Goal: Download file/media

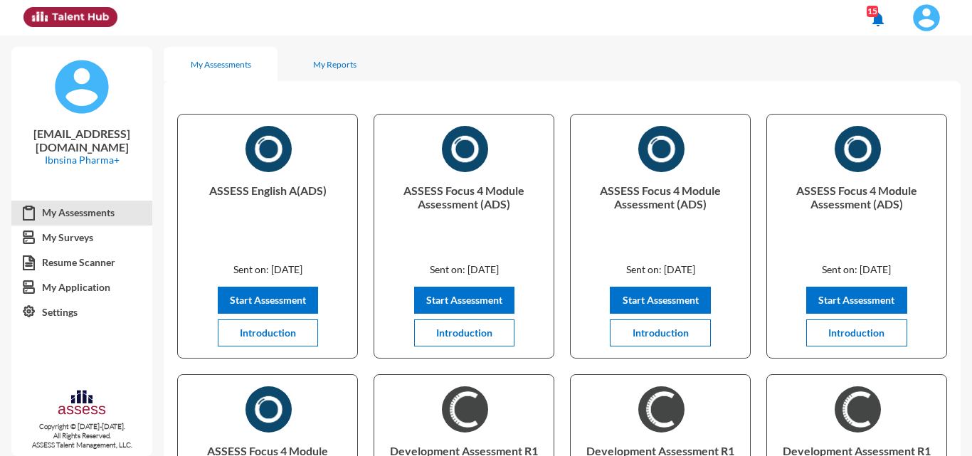
click at [933, 9] on img at bounding box center [926, 18] width 28 height 28
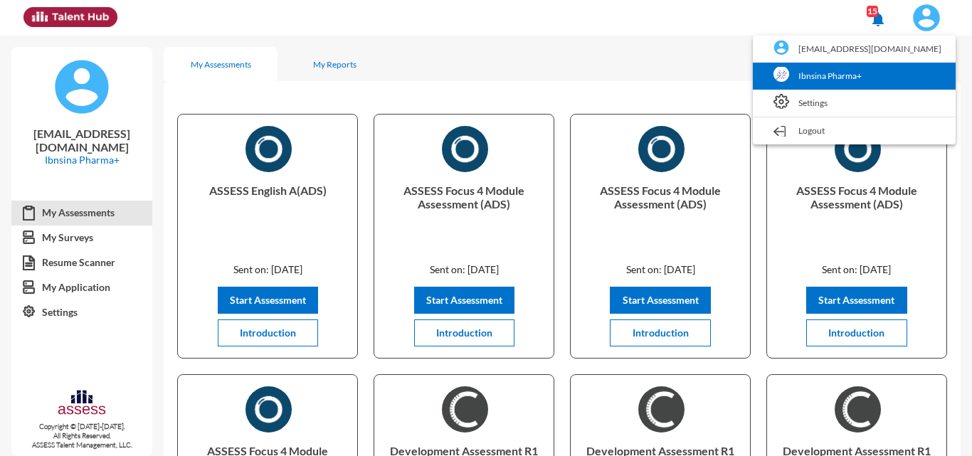
click at [857, 73] on link "Ibnsina Pharma+" at bounding box center [854, 76] width 189 height 27
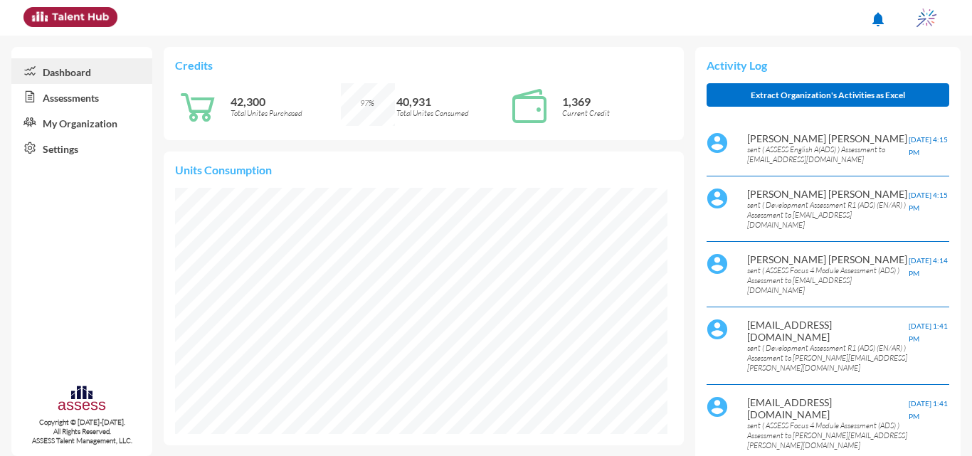
scroll to position [112, 223]
click at [49, 101] on link "Assessments" at bounding box center [81, 97] width 141 height 26
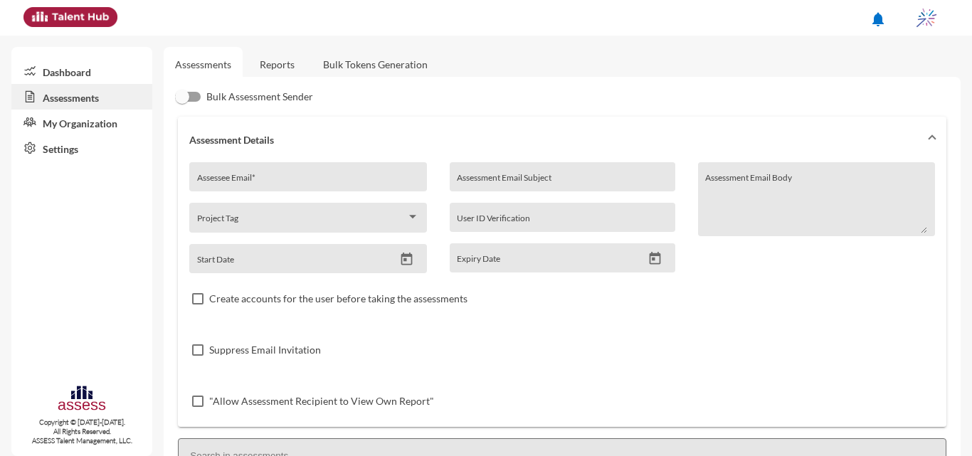
click at [284, 75] on link "Reports" at bounding box center [277, 64] width 58 height 35
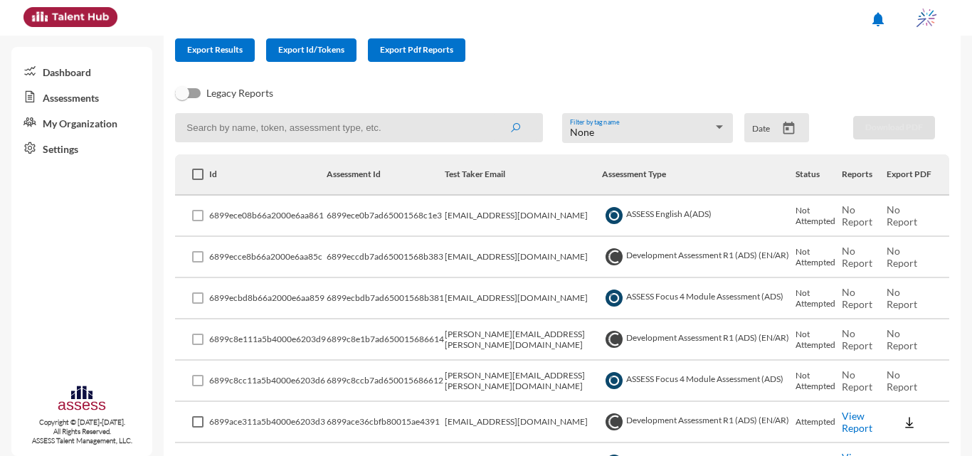
scroll to position [142, 0]
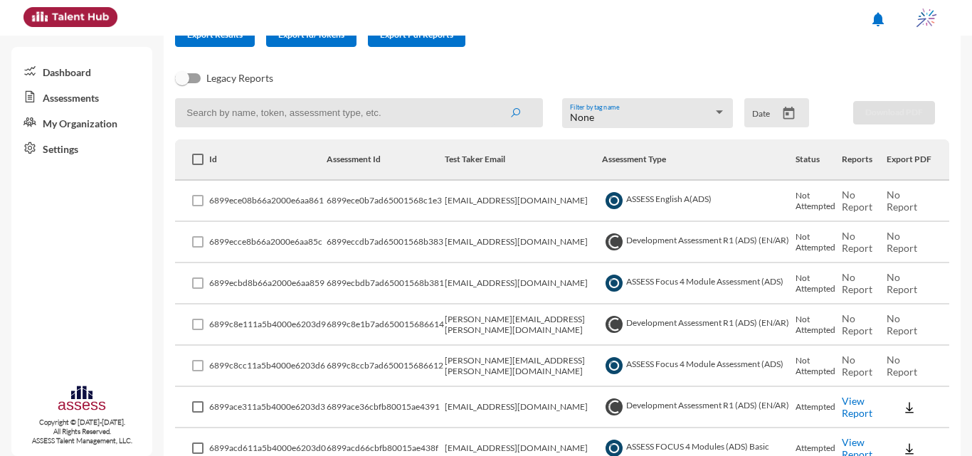
click at [796, 114] on div "Date" at bounding box center [776, 112] width 65 height 29
click at [788, 114] on icon "Open calendar" at bounding box center [788, 113] width 11 height 13
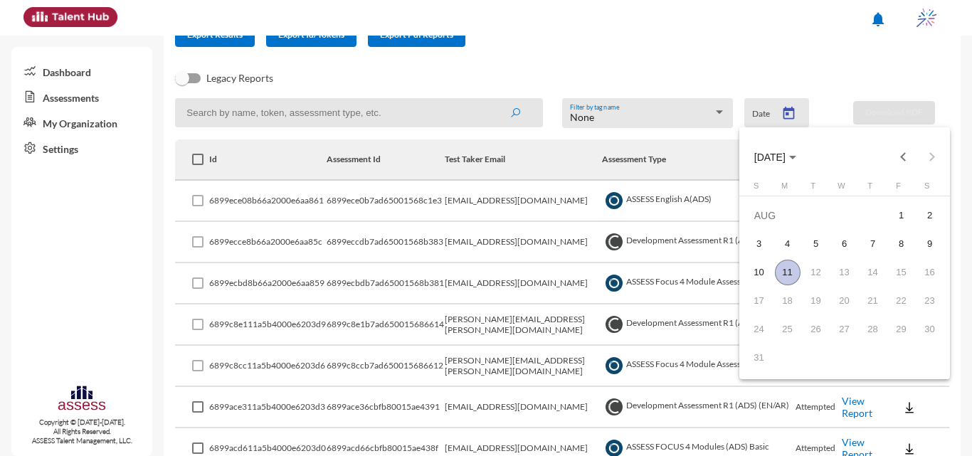
click at [786, 156] on span "AUG 2025" at bounding box center [769, 157] width 31 height 11
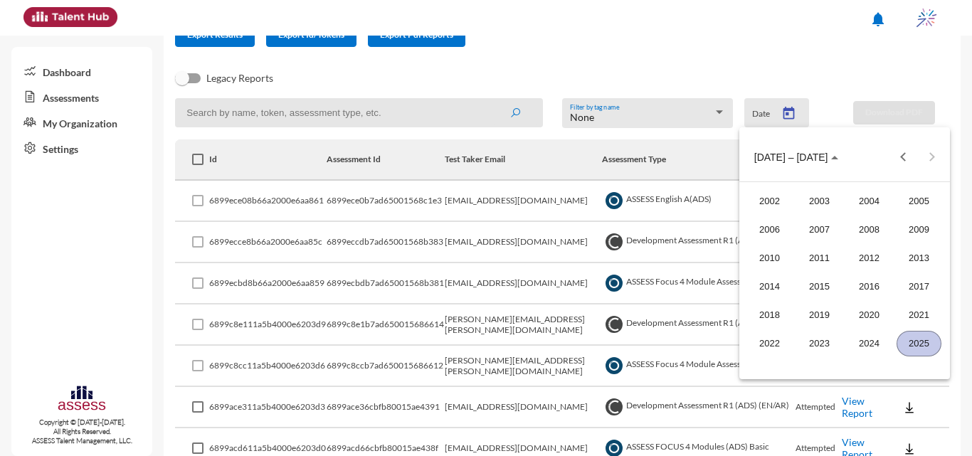
click at [909, 343] on div "2025" at bounding box center [919, 344] width 45 height 26
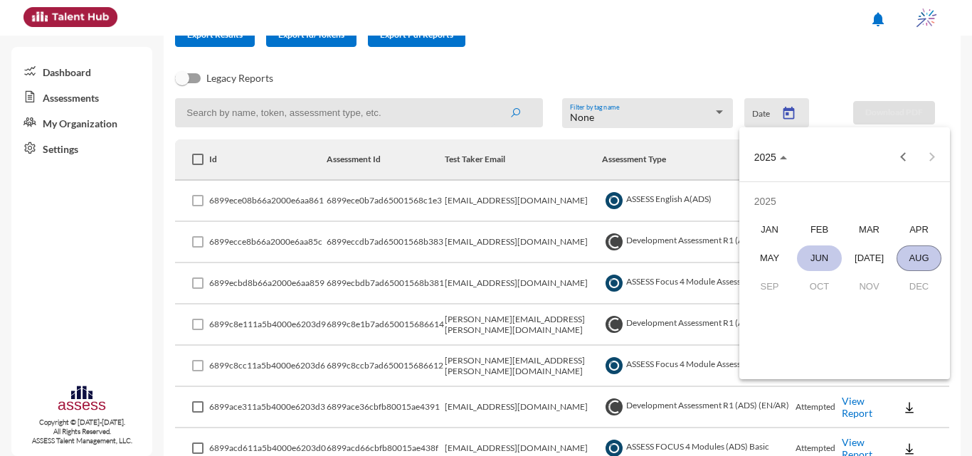
click at [818, 253] on div "JUN" at bounding box center [819, 259] width 45 height 26
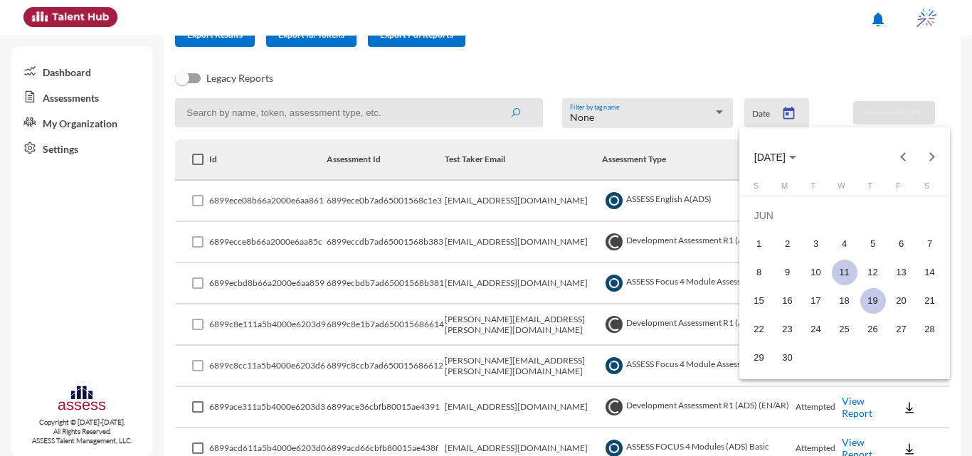
click at [879, 297] on div "19" at bounding box center [873, 301] width 26 height 26
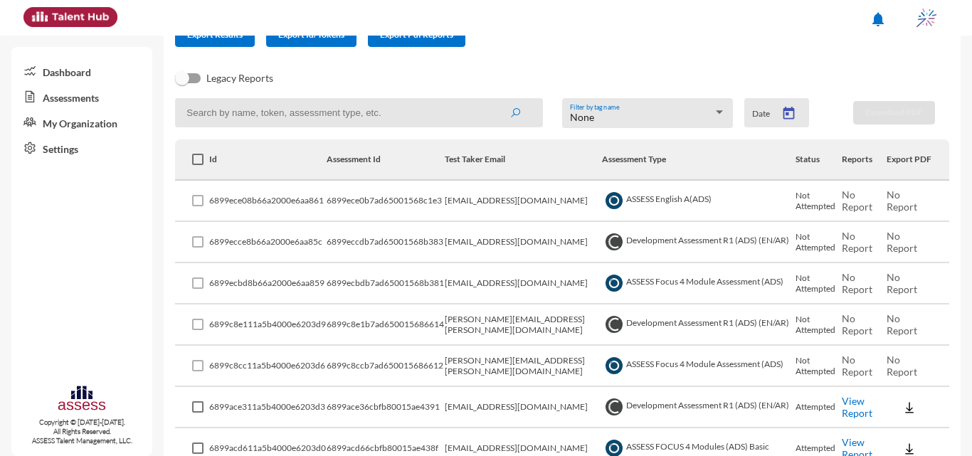
type input "6/19/2025"
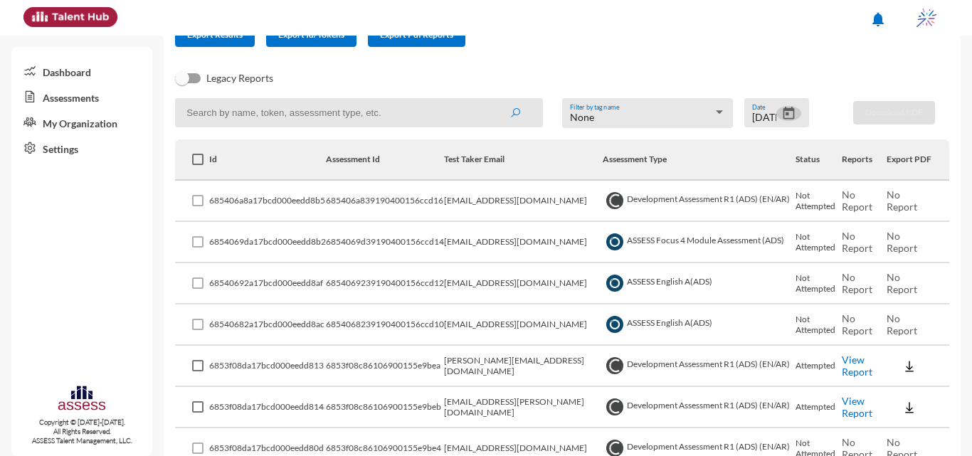
click at [324, 120] on input at bounding box center [359, 112] width 368 height 29
type input "intern"
click at [492, 100] on button "submit" at bounding box center [515, 113] width 46 height 26
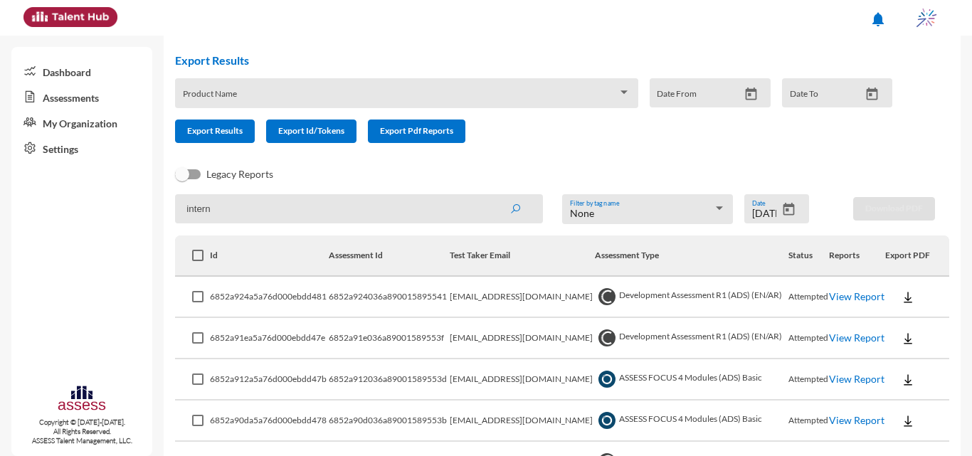
scroll to position [71, 0]
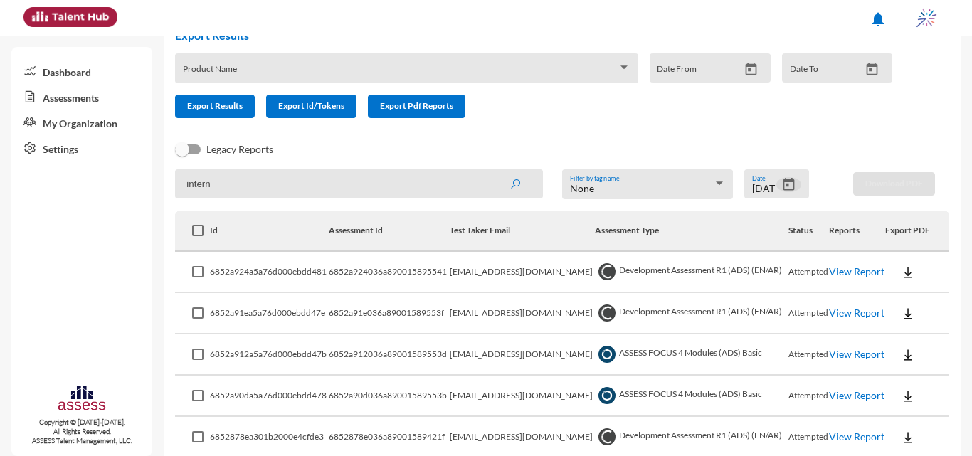
click at [783, 182] on icon "Open calendar" at bounding box center [788, 184] width 11 height 13
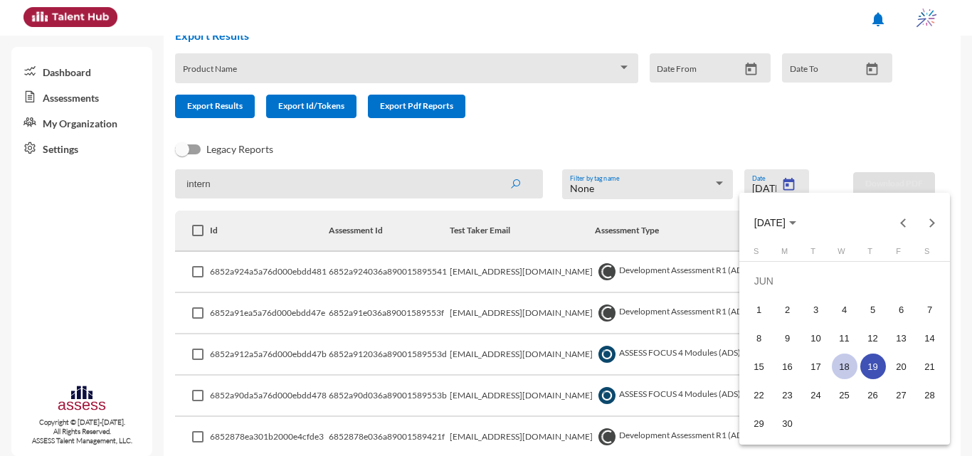
click at [841, 362] on div "18" at bounding box center [845, 367] width 26 height 26
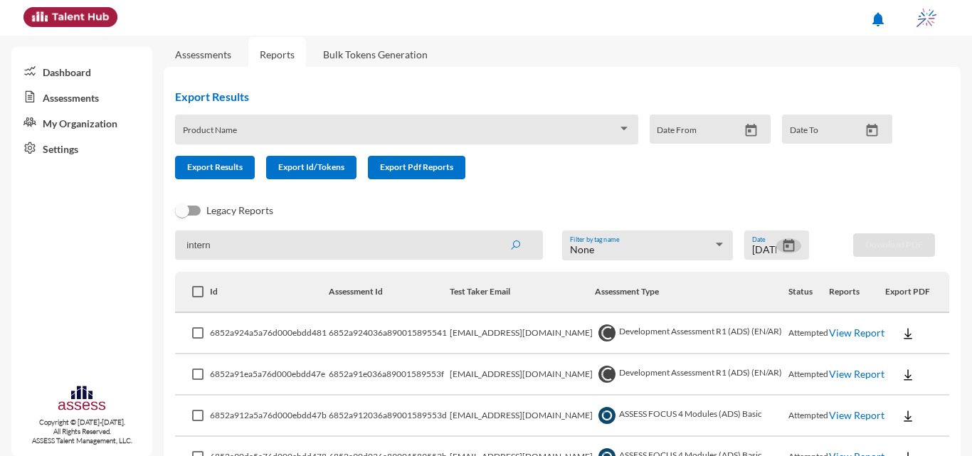
scroll to position [0, 0]
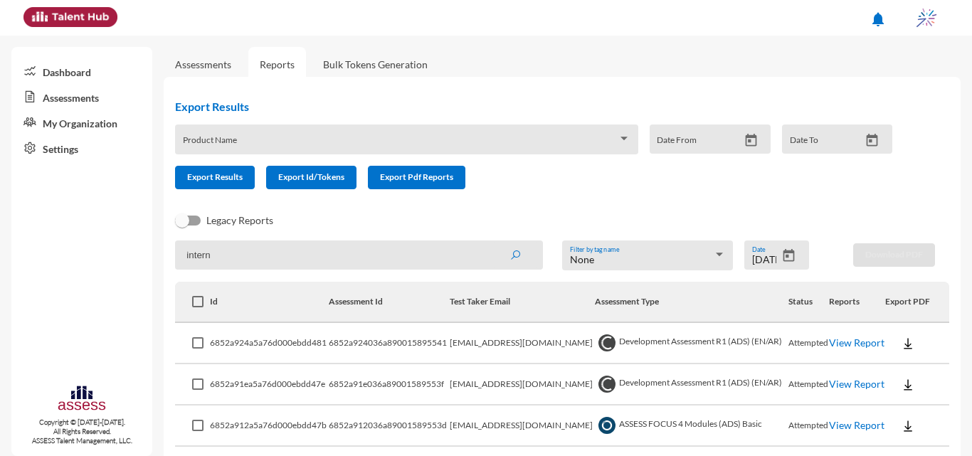
click at [835, 339] on link "View Report" at bounding box center [857, 343] width 56 height 12
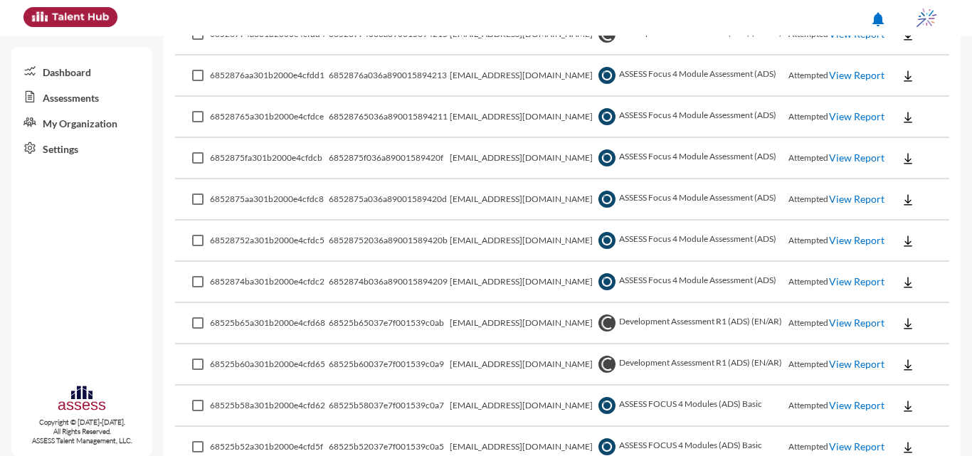
scroll to position [755, 0]
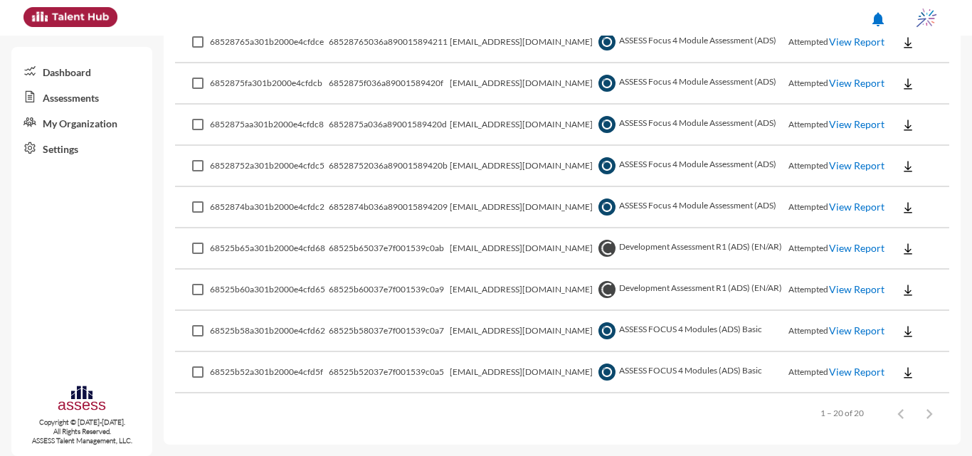
click at [854, 319] on td "View Report" at bounding box center [857, 331] width 56 height 41
click at [844, 334] on link "View Report" at bounding box center [857, 330] width 56 height 12
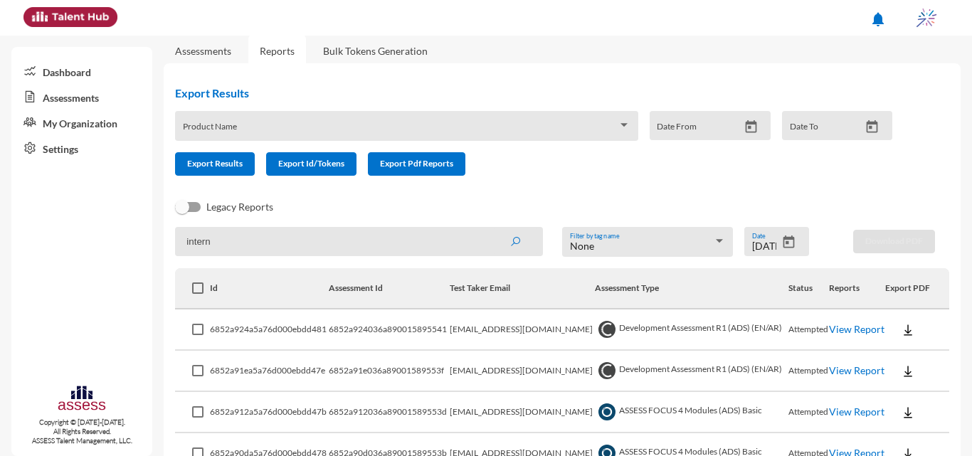
scroll to position [0, 0]
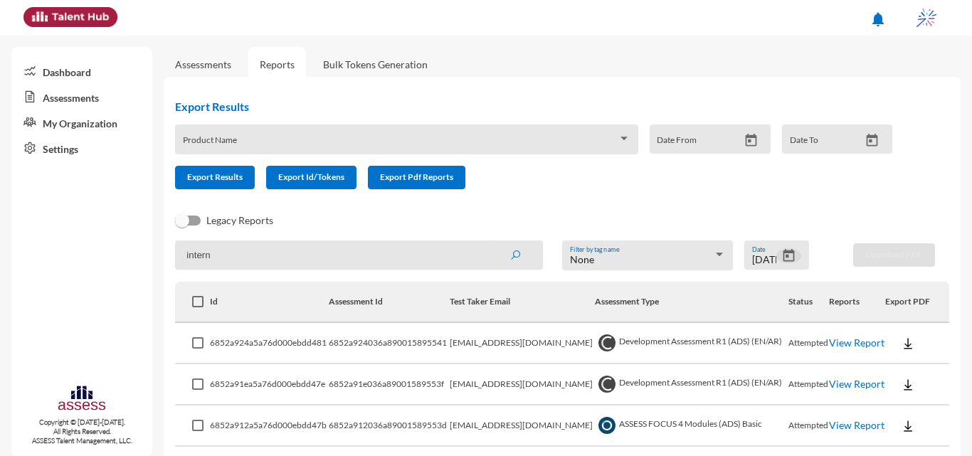
click at [786, 253] on icon "Open calendar" at bounding box center [788, 255] width 11 height 13
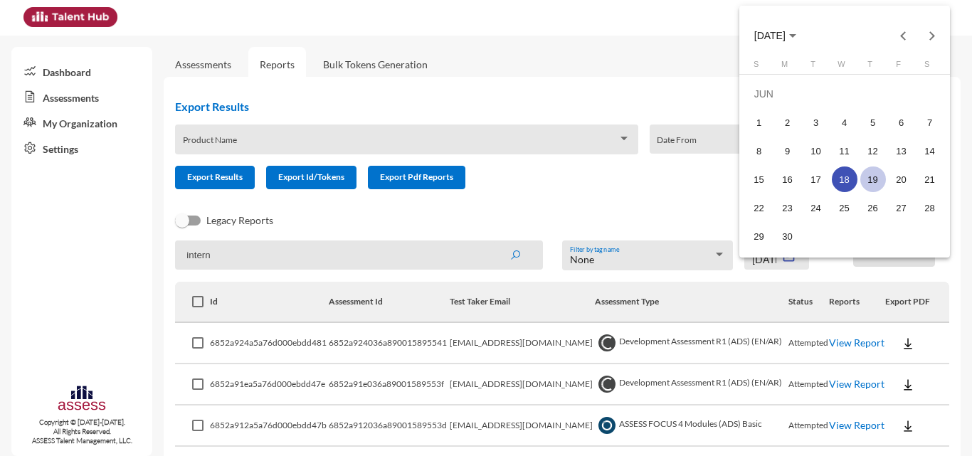
click at [872, 182] on div "19" at bounding box center [873, 180] width 26 height 26
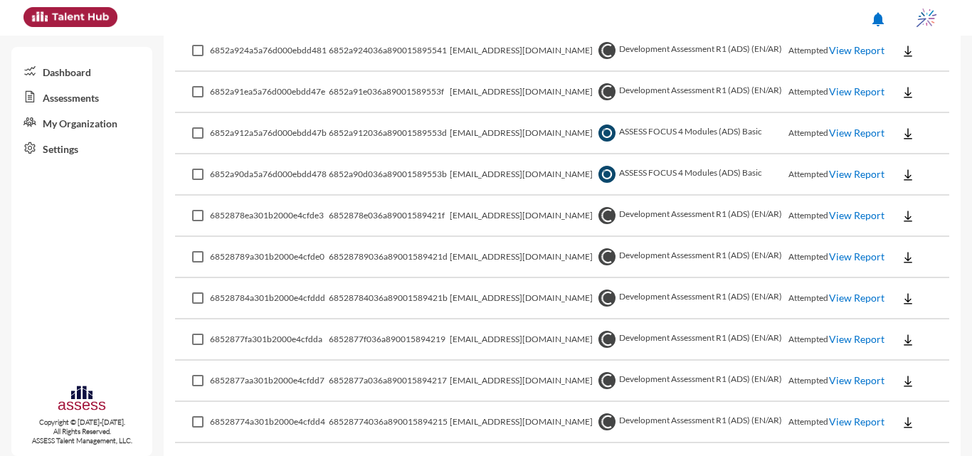
scroll to position [271, 0]
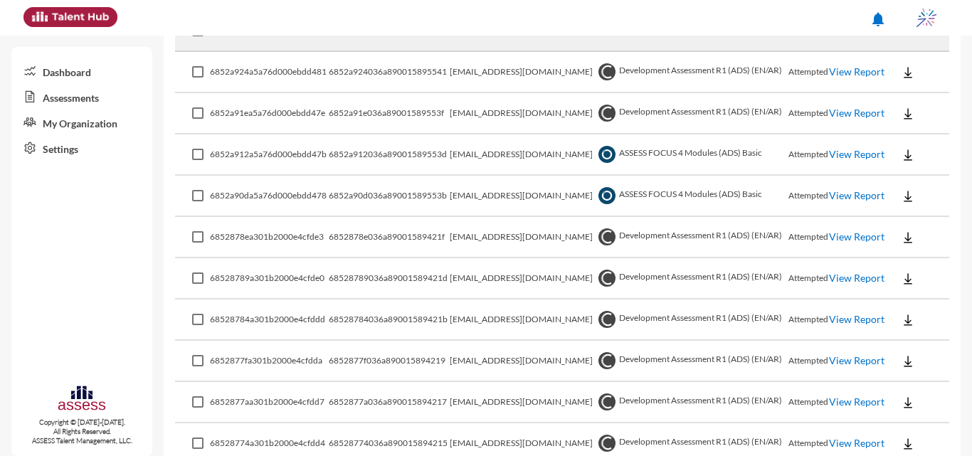
click at [862, 73] on td "View Report" at bounding box center [857, 72] width 56 height 41
click at [835, 68] on link "View Report" at bounding box center [857, 71] width 56 height 12
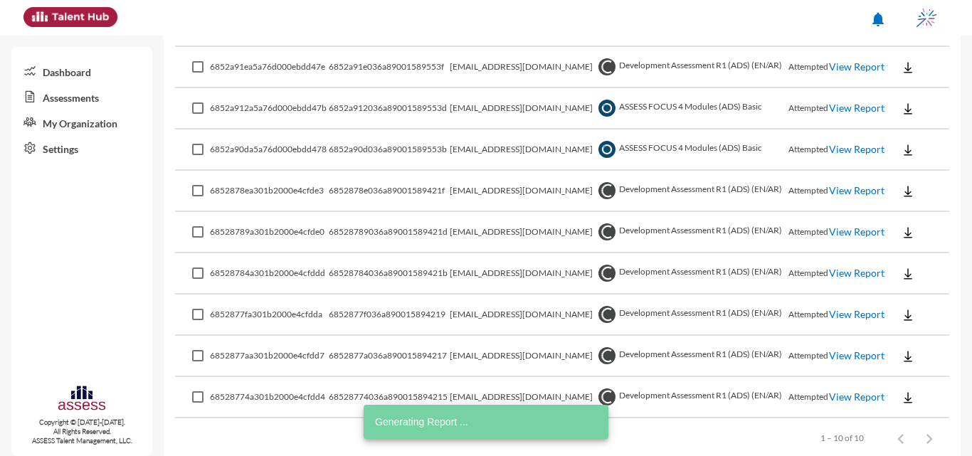
scroll to position [342, 0]
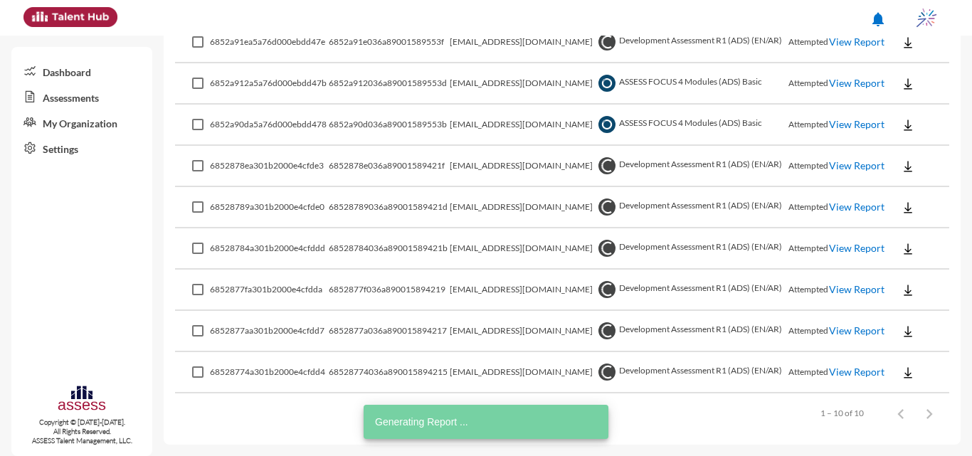
click at [837, 371] on link "View Report" at bounding box center [857, 372] width 56 height 12
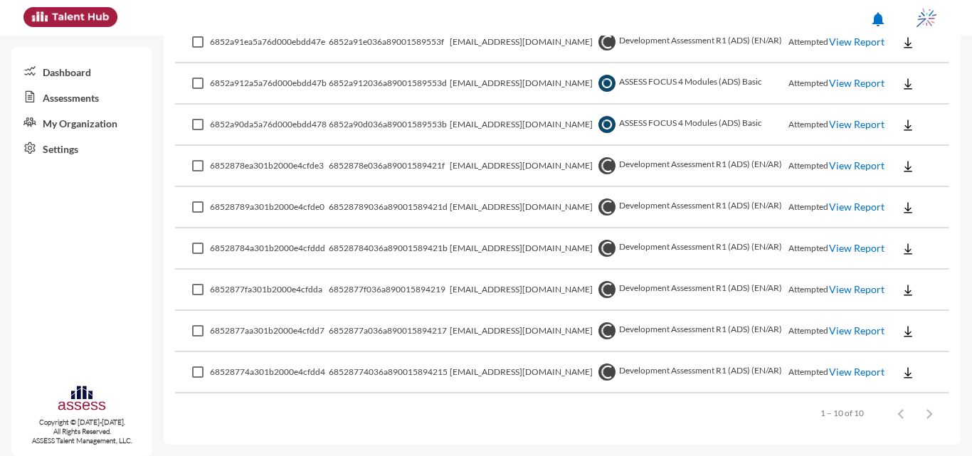
click at [838, 324] on link "View Report" at bounding box center [857, 330] width 56 height 12
click at [844, 328] on link "View Report" at bounding box center [857, 330] width 56 height 12
click at [837, 244] on link "View Report" at bounding box center [857, 248] width 56 height 12
click at [840, 86] on link "View Report" at bounding box center [857, 83] width 56 height 12
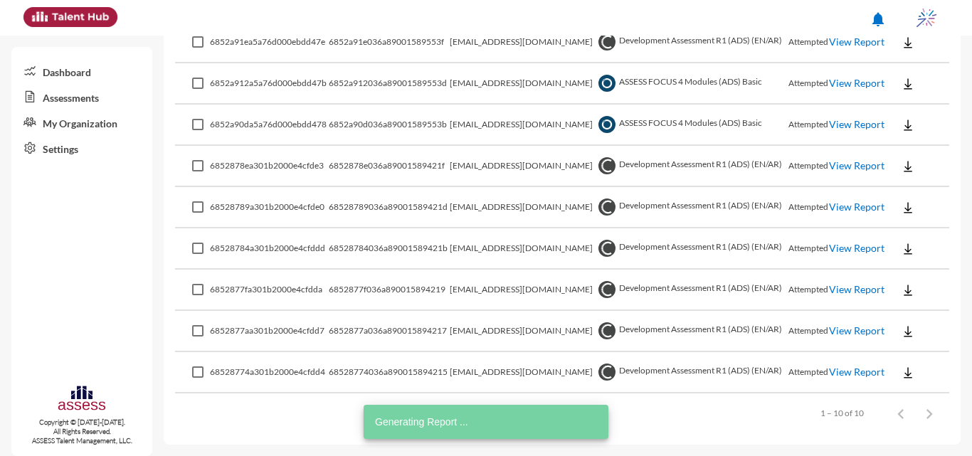
click at [839, 120] on link "View Report" at bounding box center [857, 124] width 56 height 12
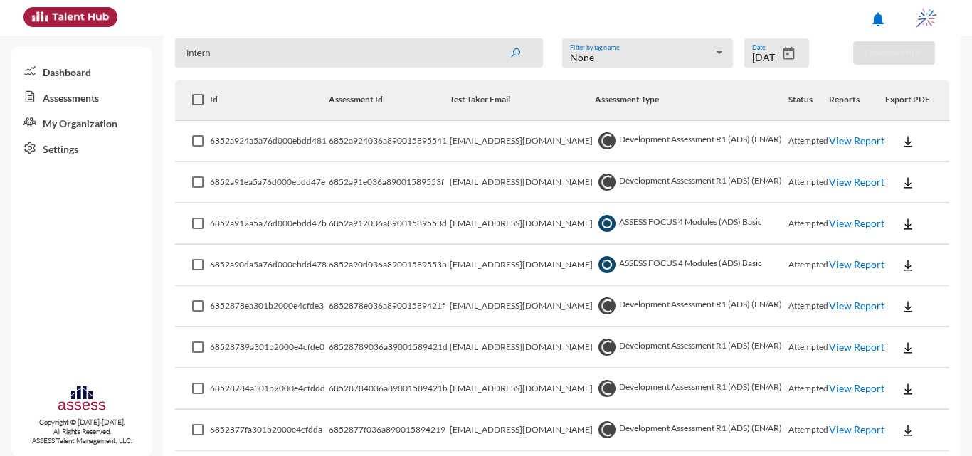
scroll to position [0, 0]
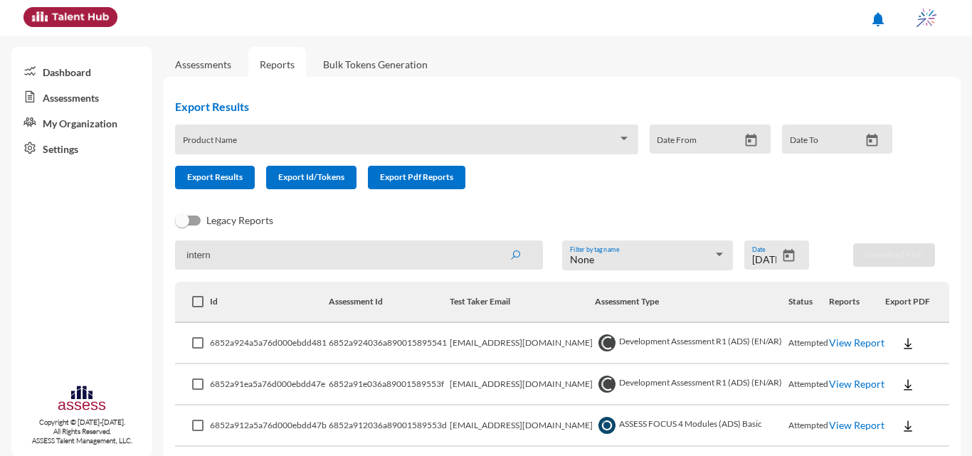
click at [791, 257] on button "Open calendar" at bounding box center [788, 255] width 25 height 15
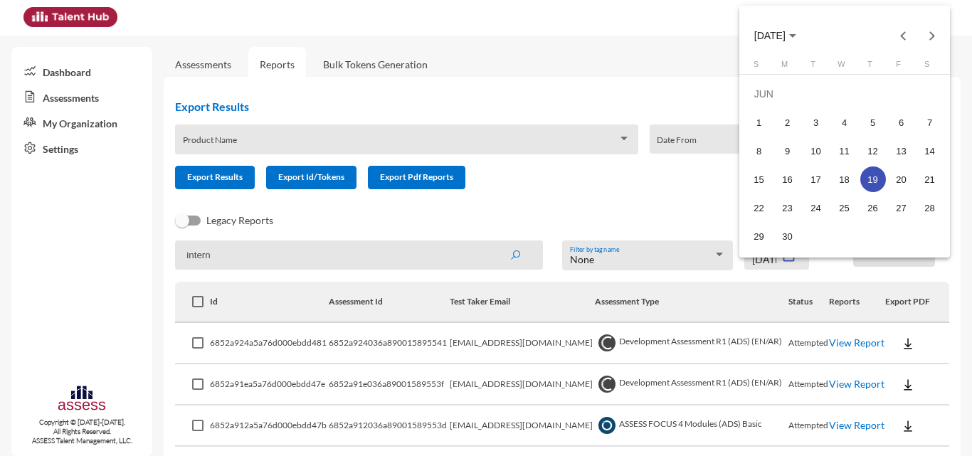
click at [691, 154] on div at bounding box center [486, 228] width 972 height 456
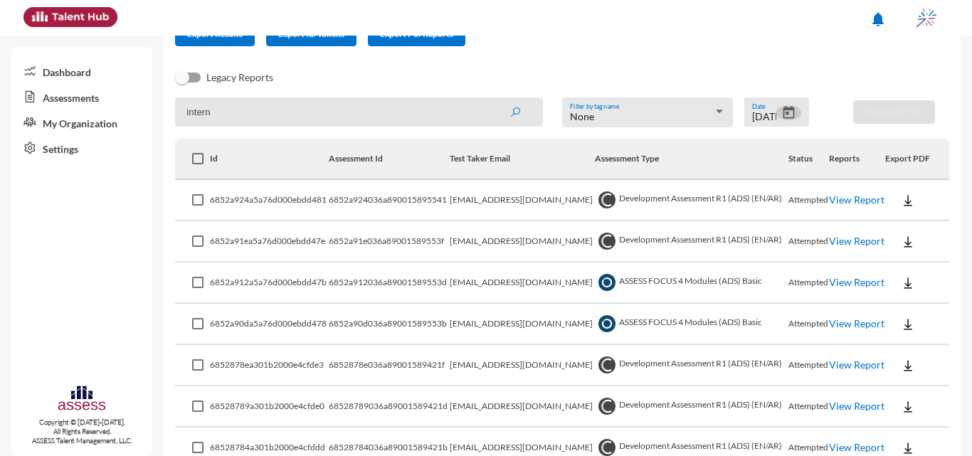
scroll to position [142, 0]
click at [785, 113] on icon "Open calendar" at bounding box center [788, 113] width 15 height 15
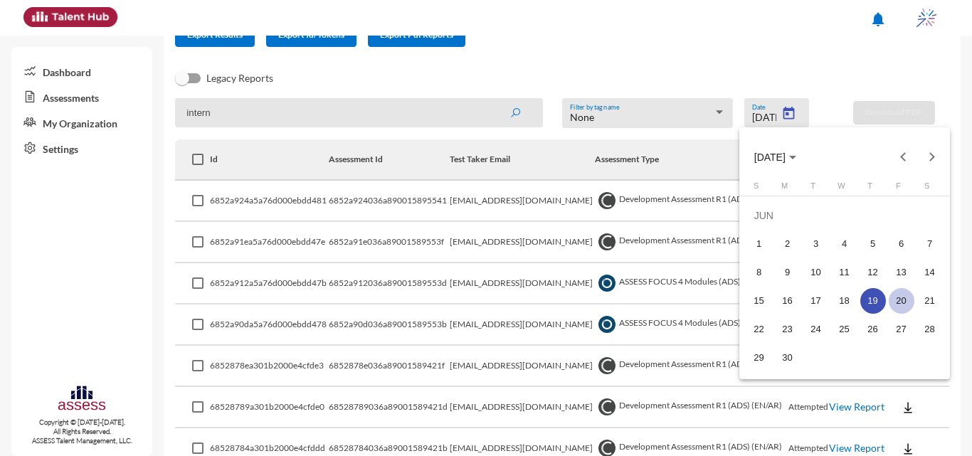
click at [905, 292] on div "20" at bounding box center [902, 301] width 26 height 26
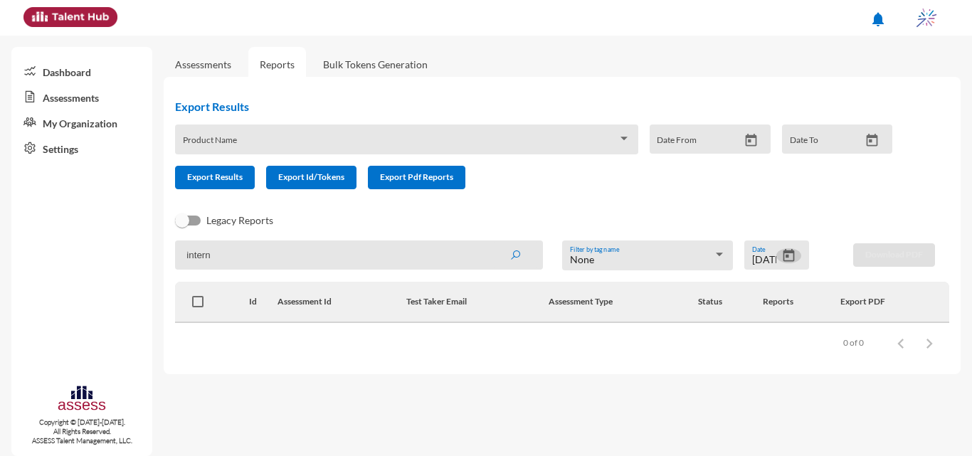
scroll to position [0, 0]
click at [790, 262] on icon "Open calendar" at bounding box center [788, 255] width 15 height 15
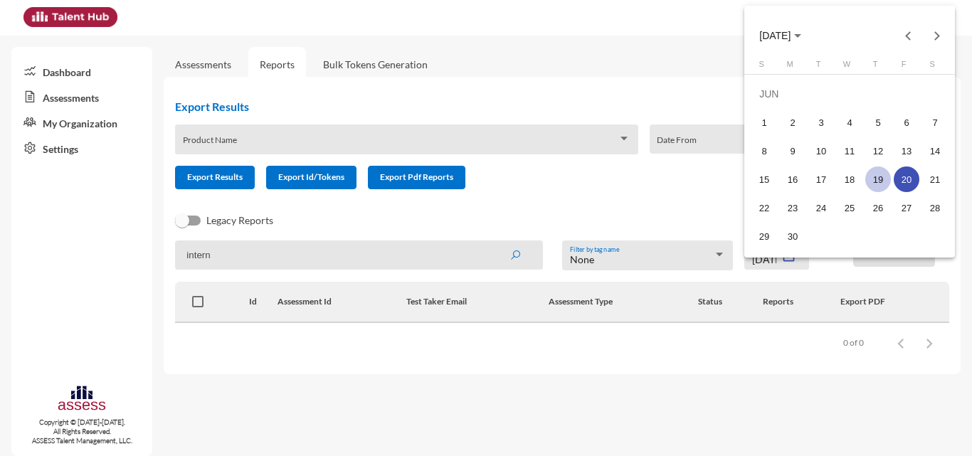
click at [885, 184] on div "19" at bounding box center [878, 180] width 26 height 26
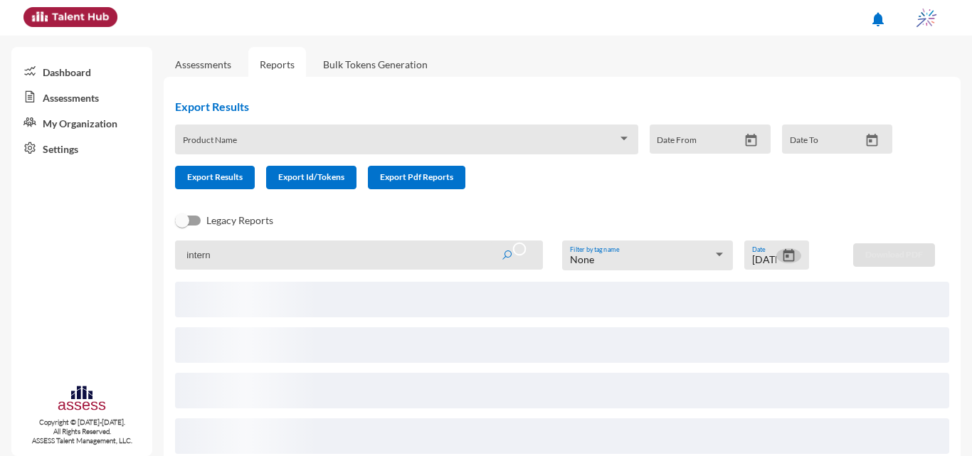
click at [781, 261] on icon "Open calendar" at bounding box center [788, 255] width 15 height 15
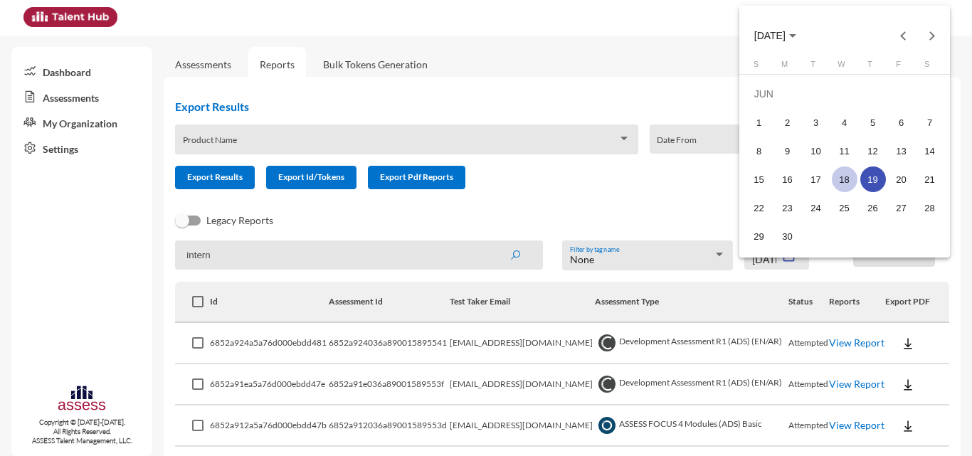
click at [844, 179] on div "18" at bounding box center [845, 180] width 26 height 26
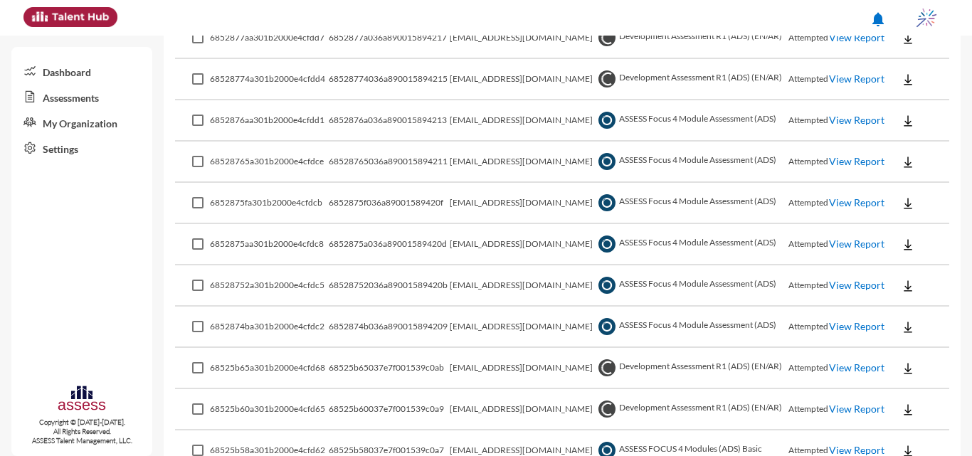
scroll to position [613, 0]
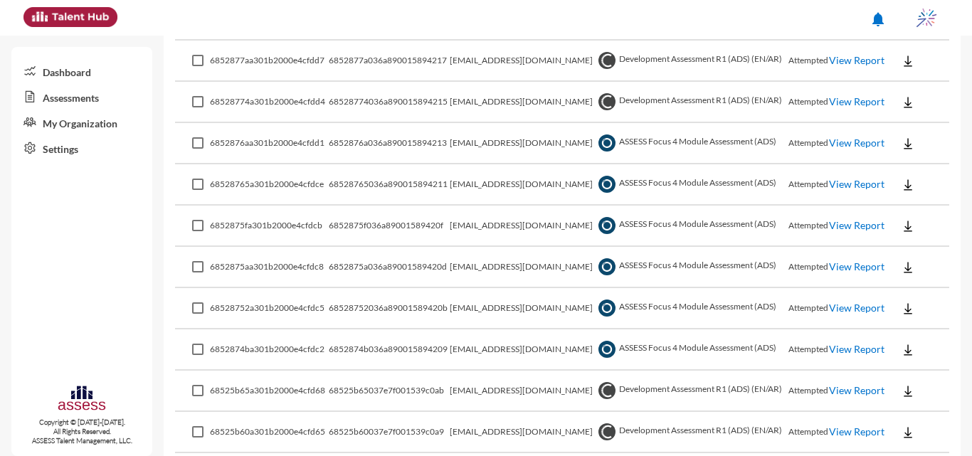
click at [901, 347] on img at bounding box center [908, 350] width 14 height 14
click at [897, 366] on button "EN" at bounding box center [920, 375] width 80 height 27
click at [907, 312] on img at bounding box center [908, 309] width 14 height 14
click at [909, 328] on button "EN" at bounding box center [920, 334] width 80 height 27
click at [901, 263] on img at bounding box center [908, 267] width 14 height 14
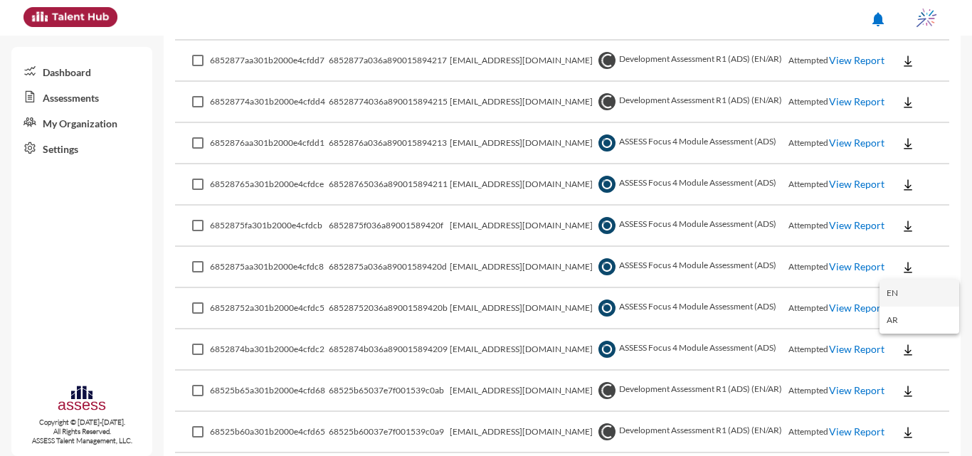
click at [908, 286] on button "EN" at bounding box center [920, 293] width 80 height 27
click at [907, 223] on img at bounding box center [908, 226] width 14 height 14
click at [907, 253] on button "EN" at bounding box center [920, 251] width 80 height 27
click at [901, 182] on img at bounding box center [908, 185] width 14 height 14
click at [909, 206] on button "EN" at bounding box center [920, 210] width 80 height 27
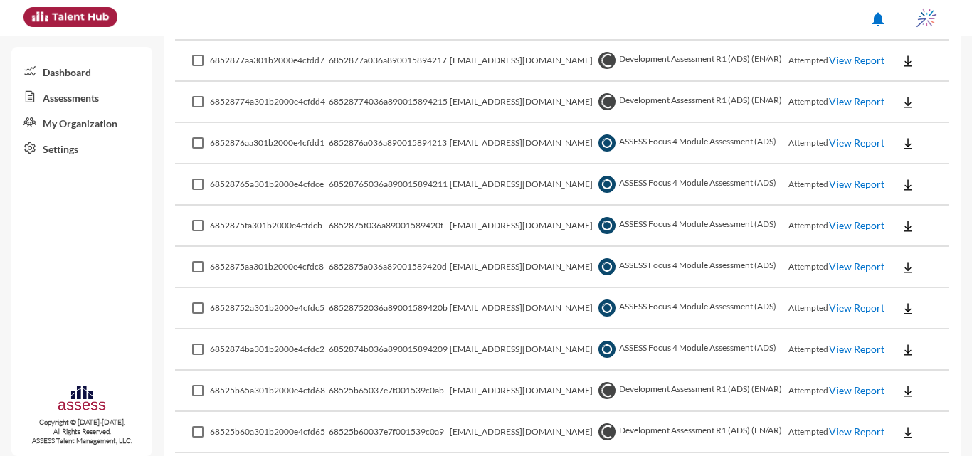
click at [901, 138] on img at bounding box center [908, 144] width 14 height 14
click at [909, 175] on button "EN" at bounding box center [920, 169] width 80 height 27
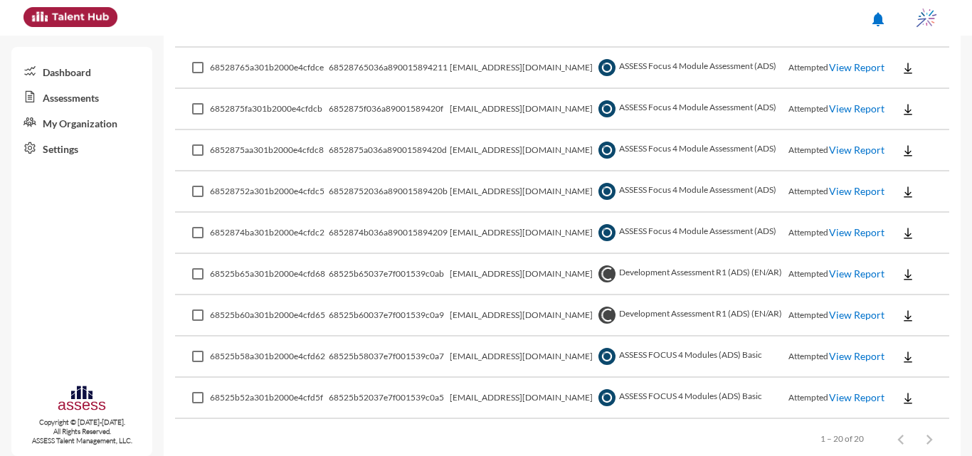
scroll to position [755, 0]
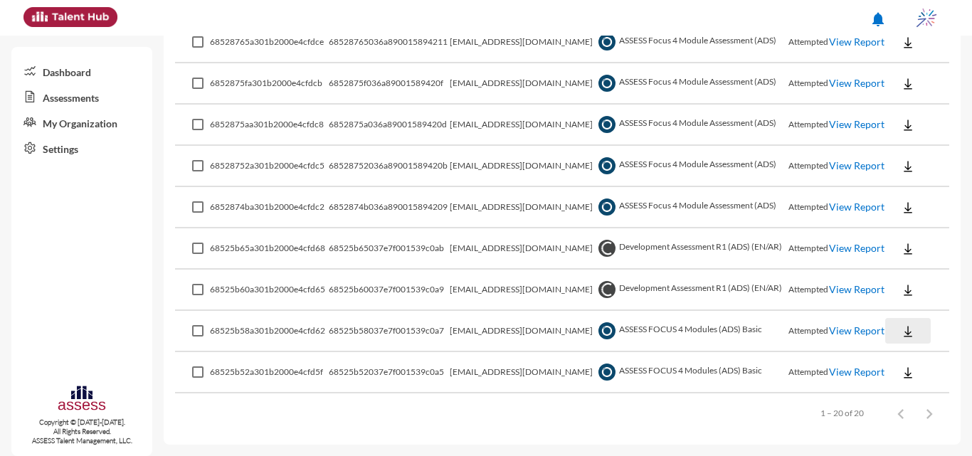
click at [907, 336] on img at bounding box center [908, 331] width 14 height 14
click at [909, 358] on button "EN" at bounding box center [920, 357] width 80 height 27
click at [892, 371] on button at bounding box center [908, 372] width 46 height 26
click at [901, 394] on button "EN" at bounding box center [920, 398] width 80 height 27
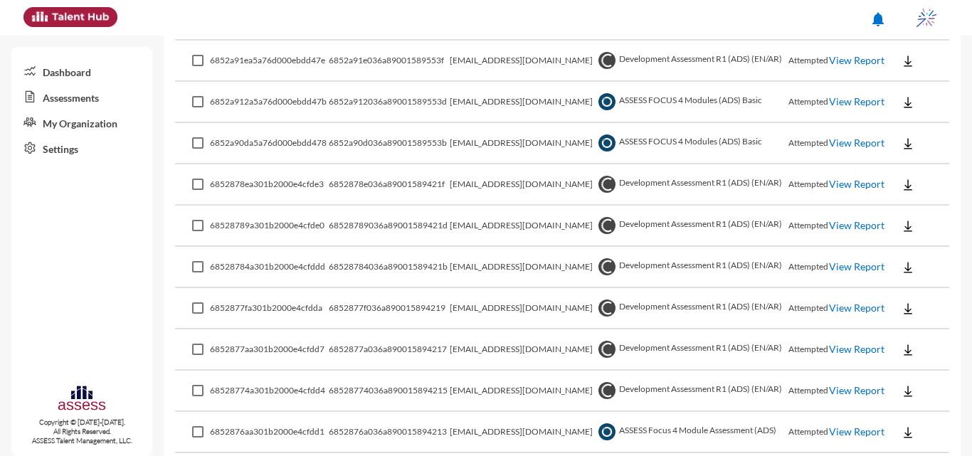
scroll to position [0, 0]
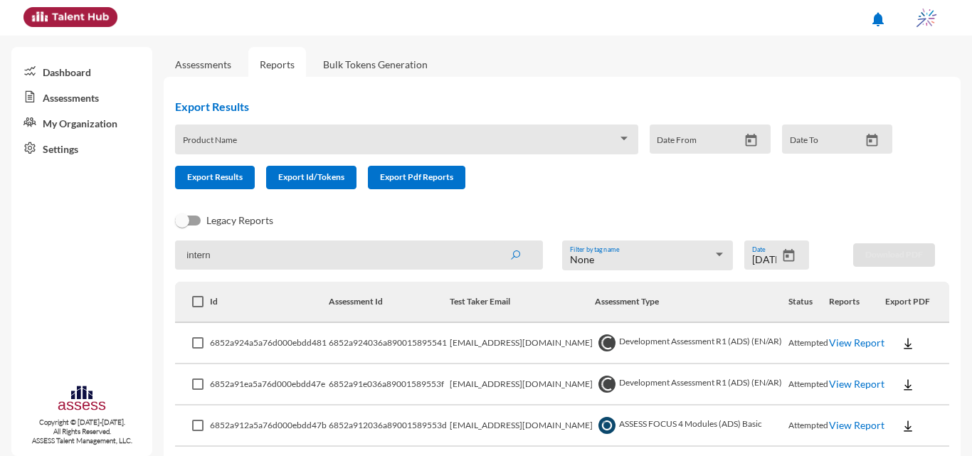
click at [781, 254] on icon "Open calendar" at bounding box center [788, 255] width 15 height 15
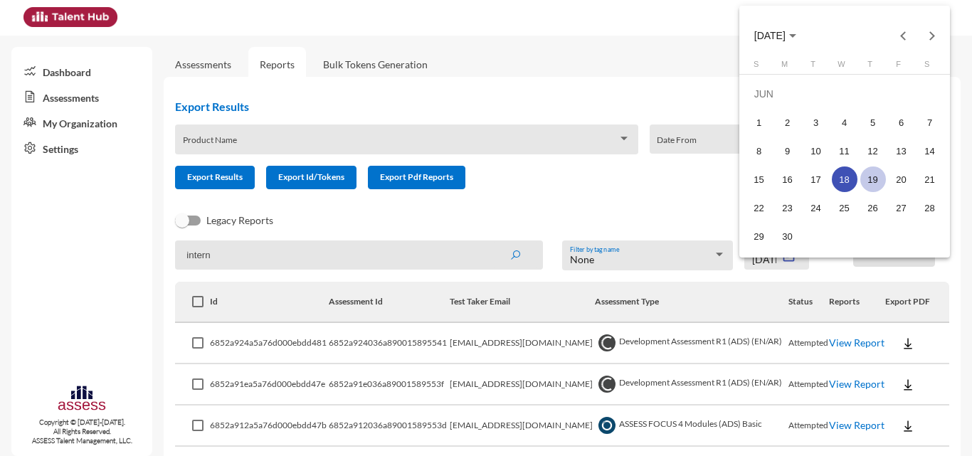
click at [873, 179] on div "19" at bounding box center [873, 180] width 26 height 26
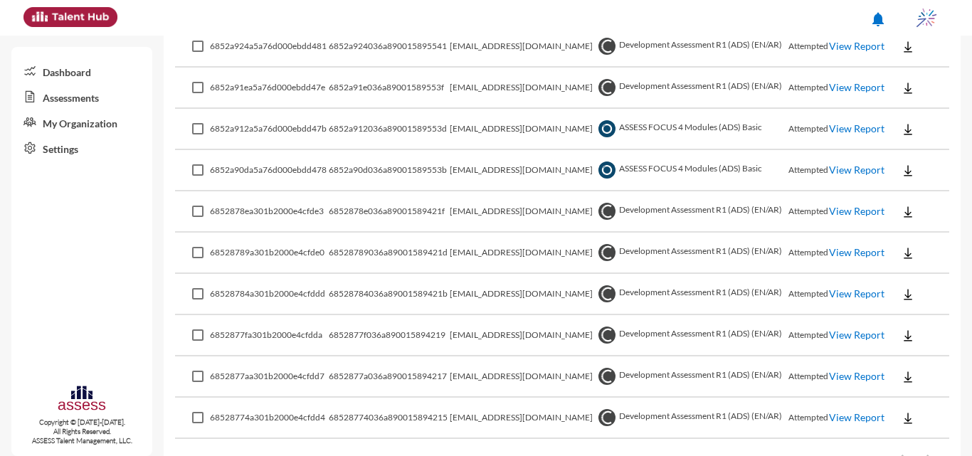
scroll to position [271, 0]
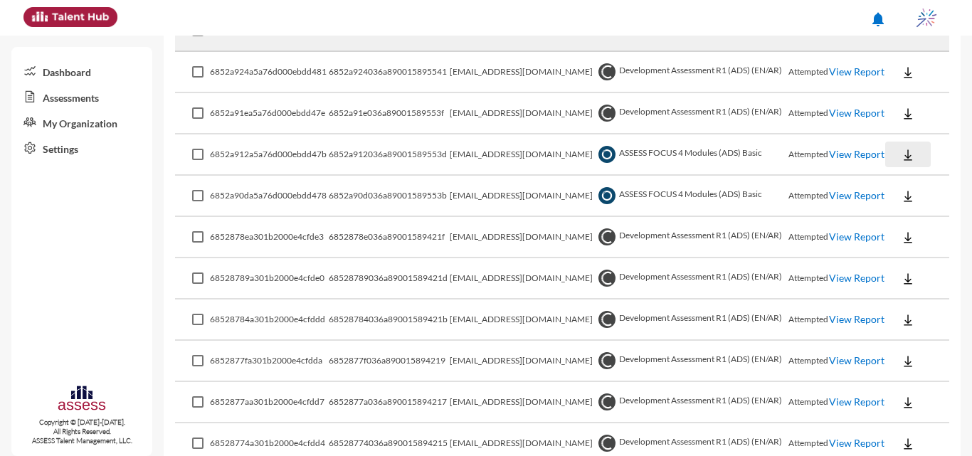
click at [910, 155] on button at bounding box center [908, 155] width 46 height 26
click at [914, 174] on button "EN" at bounding box center [920, 180] width 80 height 27
click at [901, 201] on img at bounding box center [908, 196] width 14 height 14
click at [903, 217] on button "EN" at bounding box center [920, 222] width 80 height 27
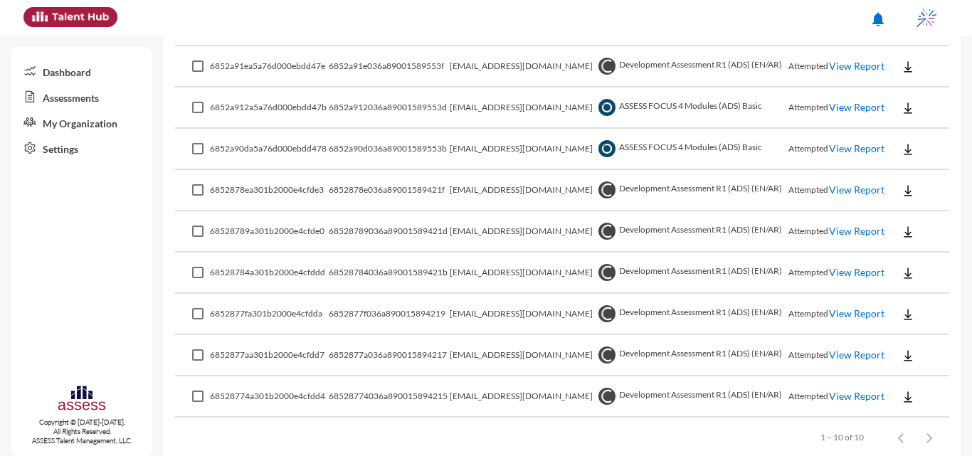
scroll to position [342, 0]
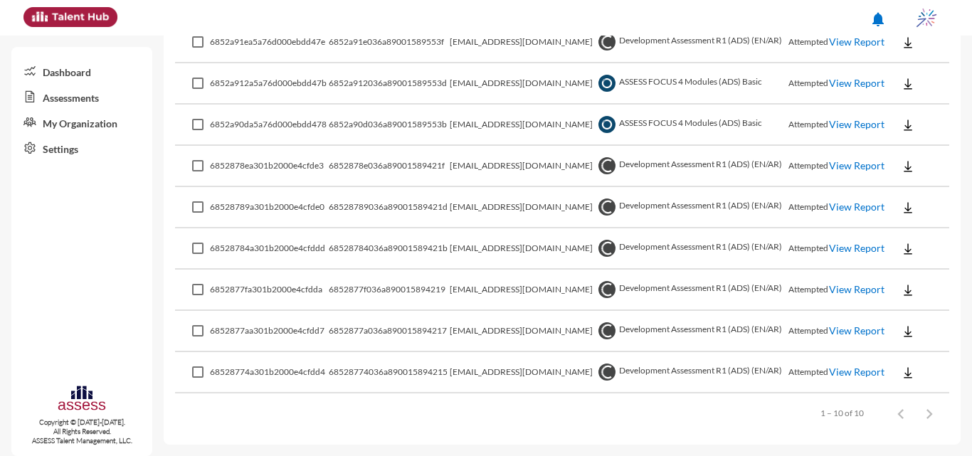
drag, startPoint x: 273, startPoint y: 307, endPoint x: 342, endPoint y: 426, distance: 137.1
click at [342, 426] on div "Items per page: 100 1 – 10 of 10" at bounding box center [562, 414] width 774 height 40
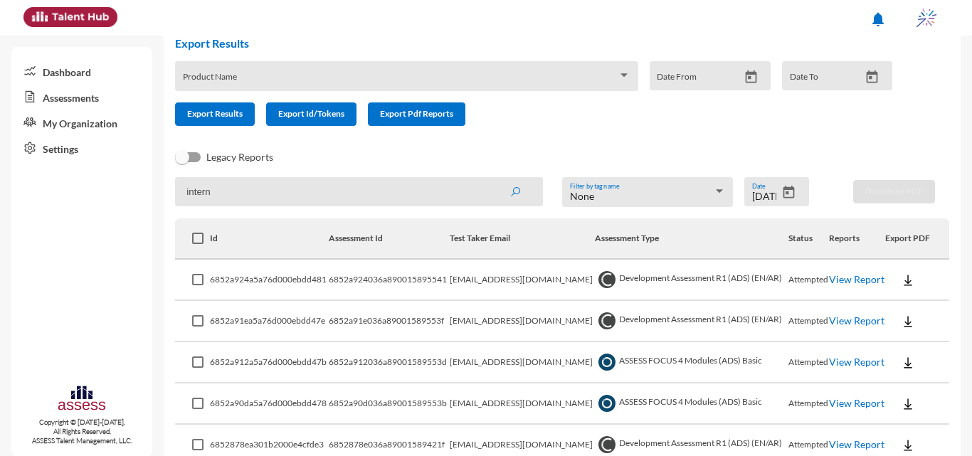
scroll to position [0, 0]
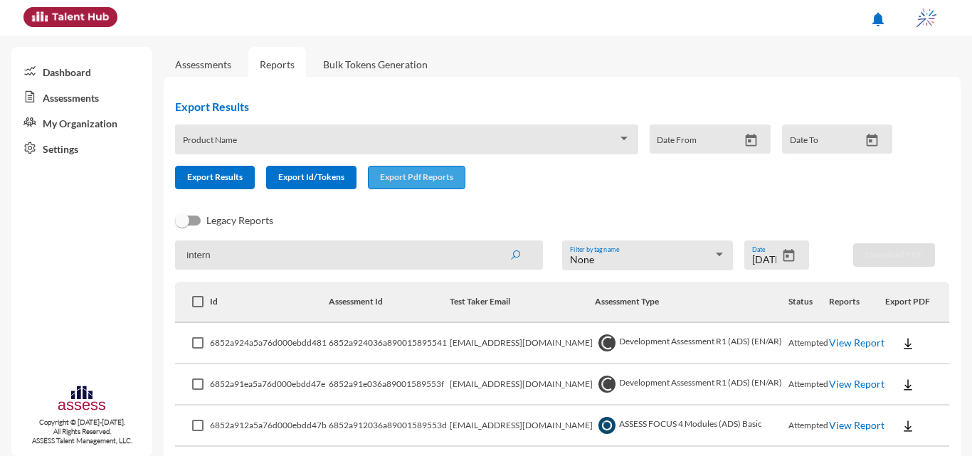
click at [411, 173] on button "Export Pdf Reports" at bounding box center [416, 177] width 97 height 23
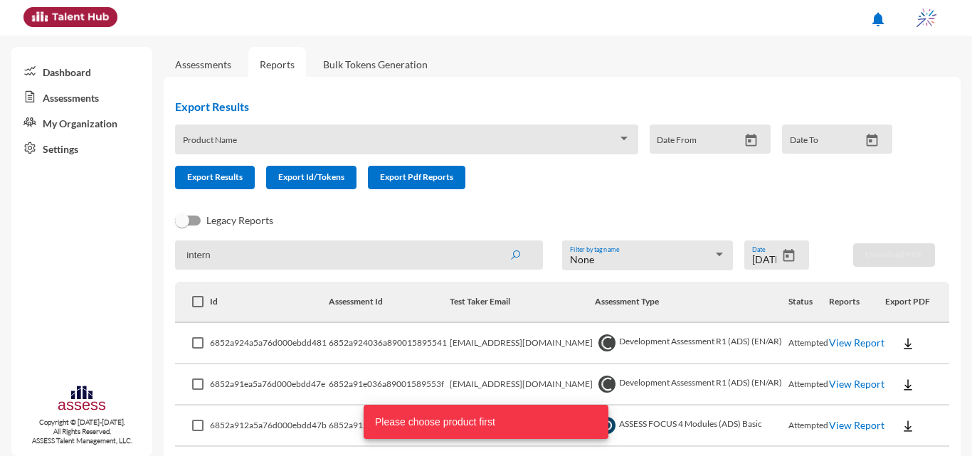
click at [574, 131] on div "Product Name" at bounding box center [406, 140] width 463 height 30
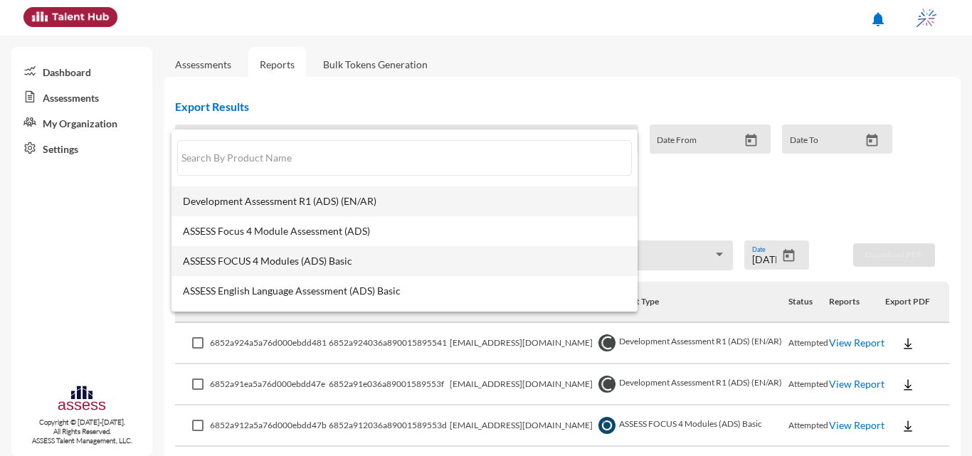
drag, startPoint x: 382, startPoint y: 187, endPoint x: 379, endPoint y: 273, distance: 85.5
click at [379, 273] on div "Development Assessment R1 (ADS) (EN/AR) ASSESS Focus 4 Module Assessment (ADS) …" at bounding box center [405, 221] width 466 height 182
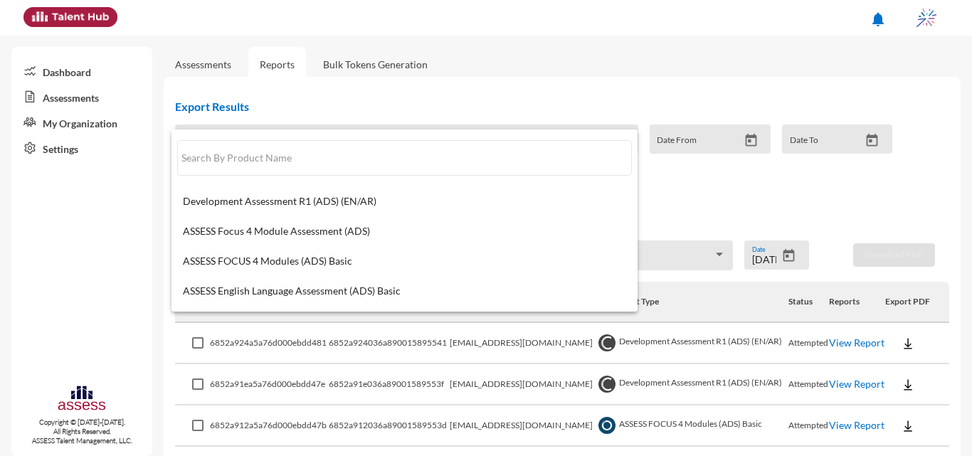
click at [751, 218] on div at bounding box center [486, 228] width 972 height 456
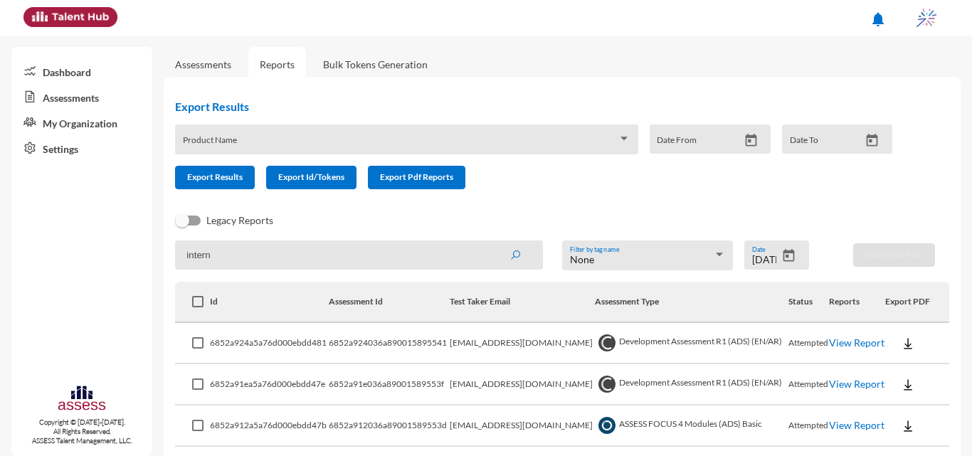
click at [550, 167] on form "Product Name Date From Date To Export Results Export Id/Tokens Export Pdf Repor…" at bounding box center [539, 157] width 729 height 65
click at [561, 139] on span at bounding box center [400, 144] width 435 height 11
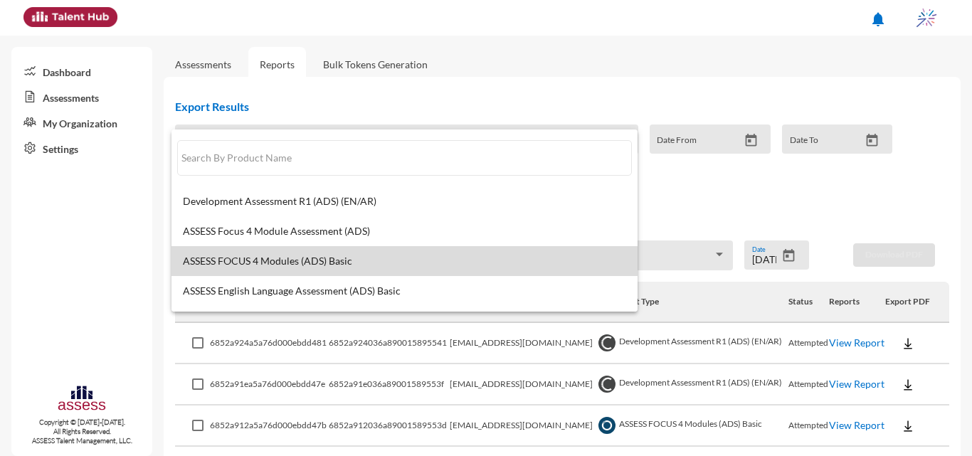
click at [442, 265] on span "ASSESS FOCUS 4 Modules (ADS) Basic" at bounding box center [404, 260] width 443 height 11
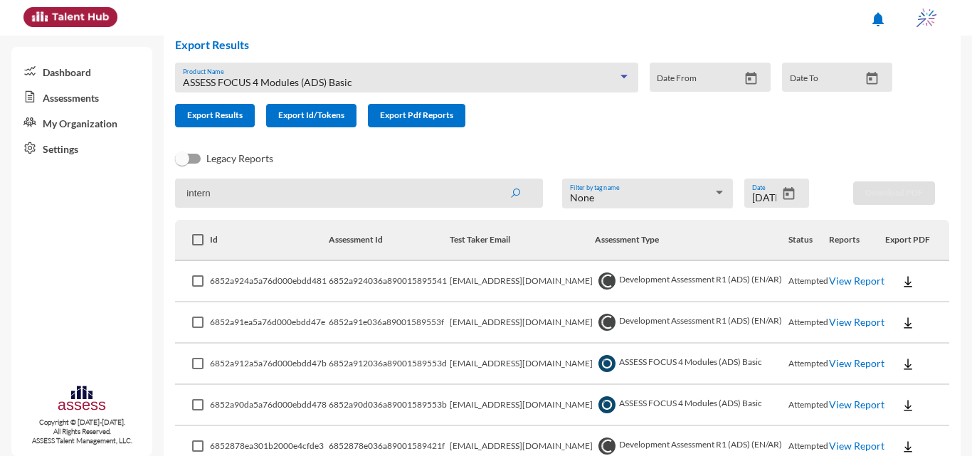
scroll to position [142, 0]
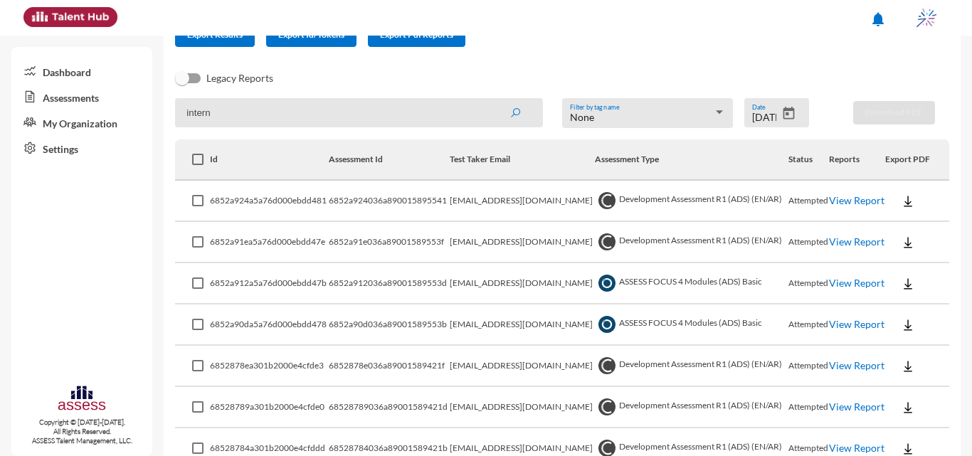
click at [783, 111] on icon "Open calendar" at bounding box center [788, 113] width 11 height 13
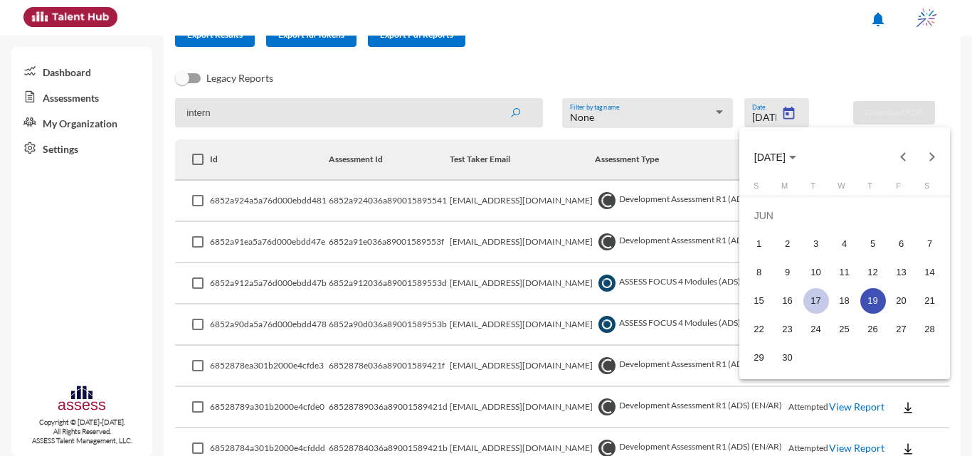
click at [816, 300] on div "17" at bounding box center [816, 301] width 26 height 26
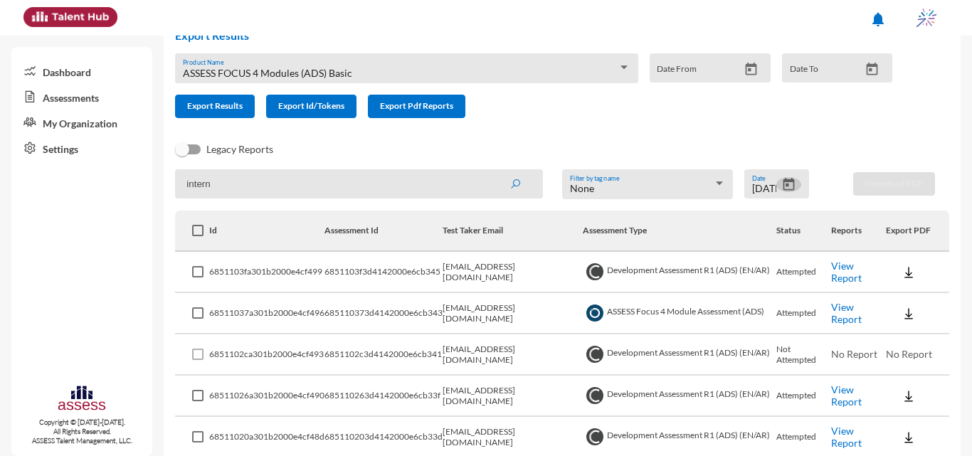
click at [526, 182] on button "submit" at bounding box center [515, 184] width 46 height 26
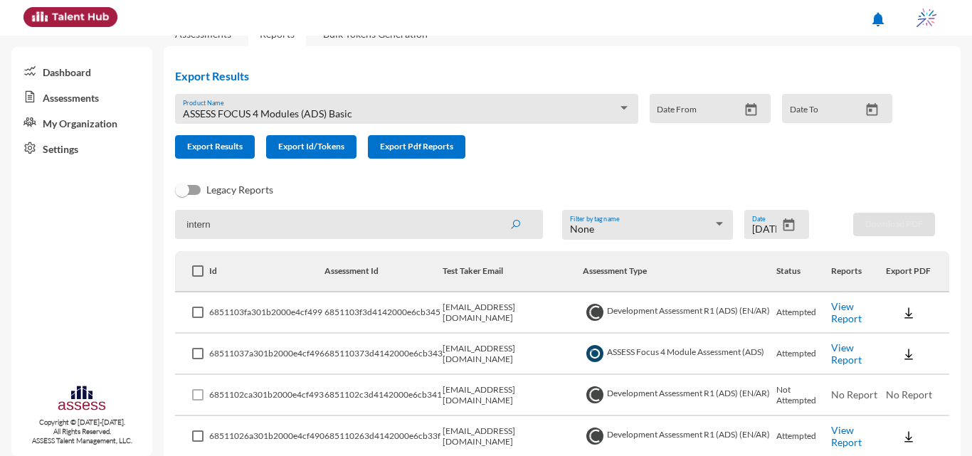
scroll to position [71, 0]
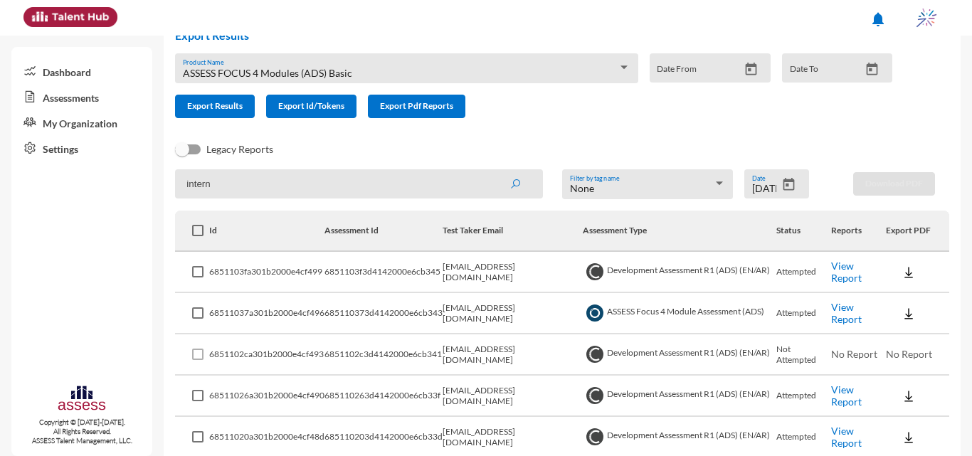
drag, startPoint x: 43, startPoint y: 146, endPoint x: 6, endPoint y: 144, distance: 37.1
click at [6, 144] on mat-sidenav-container "Dashboard Assessments My Organization Settings Copyright © 2015-2024. All Right…" at bounding box center [486, 246] width 972 height 421
click at [611, 158] on div "Legacy Reports" at bounding box center [551, 155] width 774 height 28
click at [621, 189] on div "None" at bounding box center [641, 188] width 143 height 11
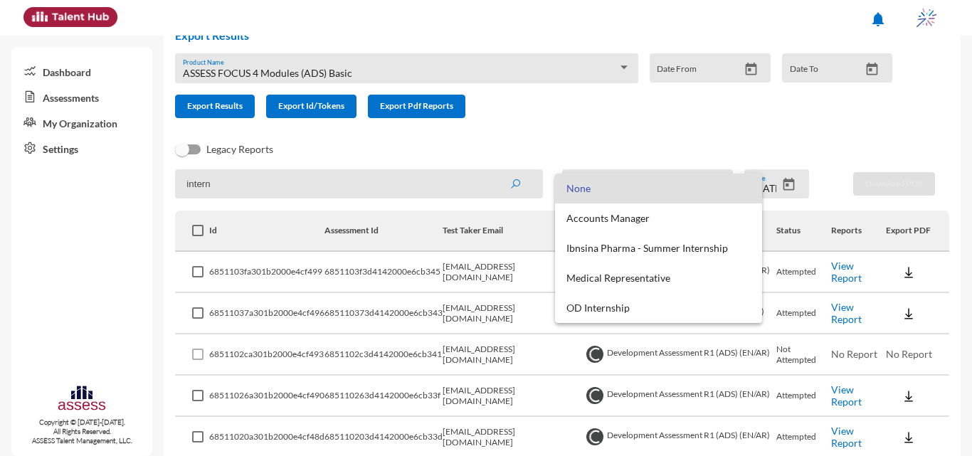
drag, startPoint x: 624, startPoint y: 159, endPoint x: 616, endPoint y: 164, distance: 9.9
click at [623, 159] on div at bounding box center [486, 228] width 972 height 456
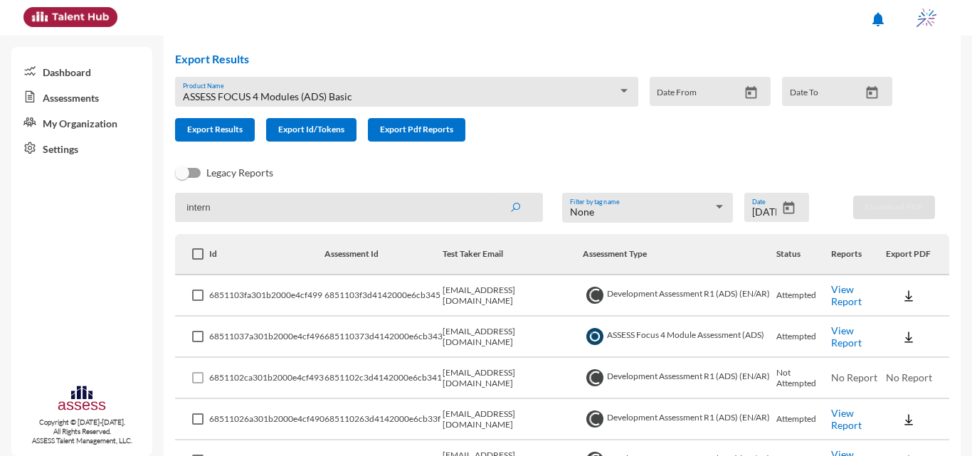
scroll to position [0, 0]
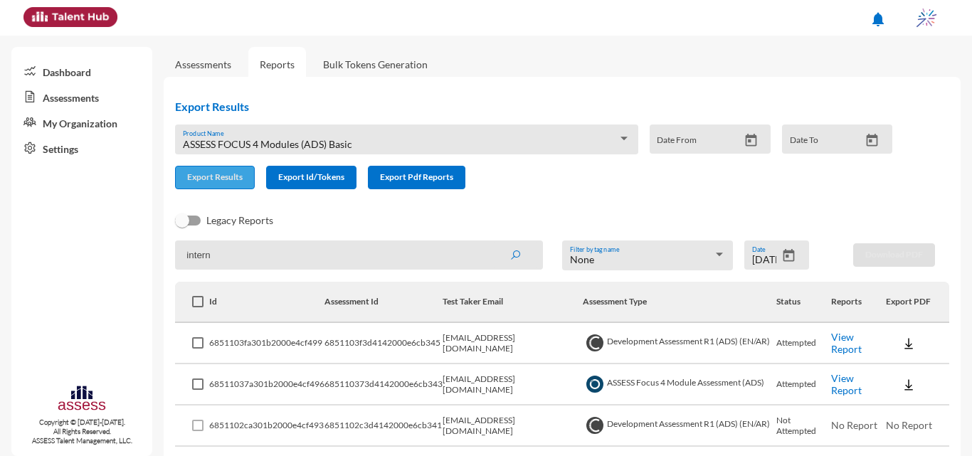
click at [213, 174] on span "Export Results" at bounding box center [215, 177] width 56 height 11
click at [783, 253] on icon "Open calendar" at bounding box center [788, 255] width 11 height 13
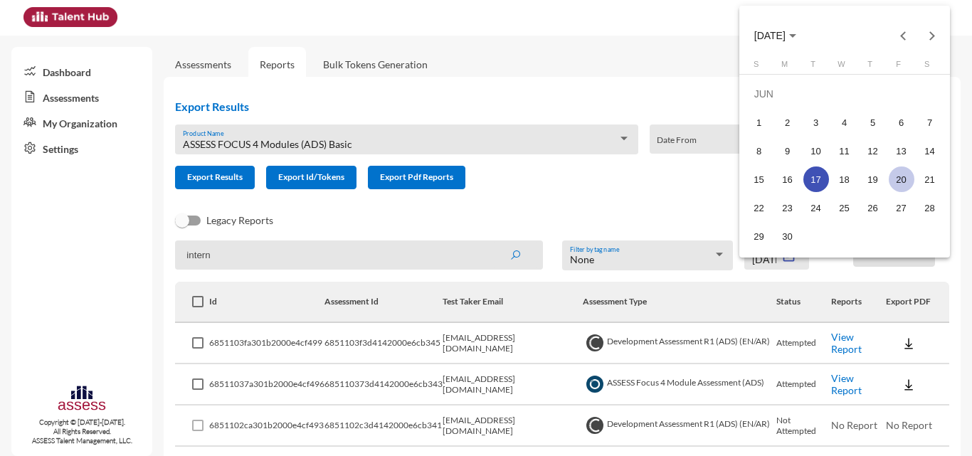
click at [912, 177] on div "20" at bounding box center [902, 180] width 26 height 26
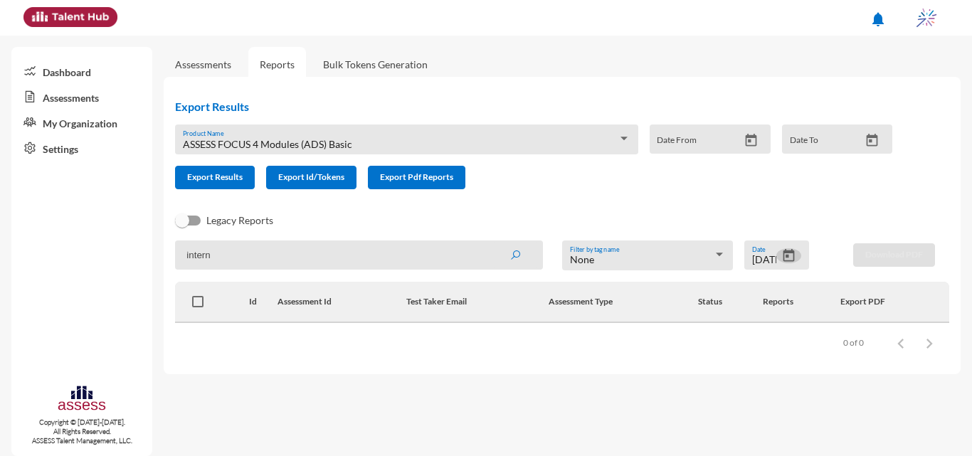
click at [631, 141] on div "ASSESS FOCUS 4 Modules (ADS) Basic Product Name" at bounding box center [406, 140] width 463 height 30
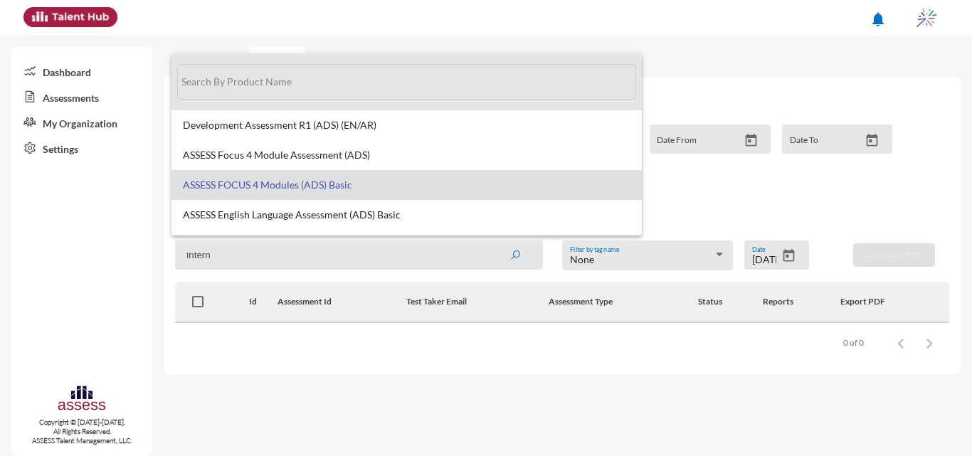
click at [547, 77] on input "text" at bounding box center [406, 82] width 459 height 36
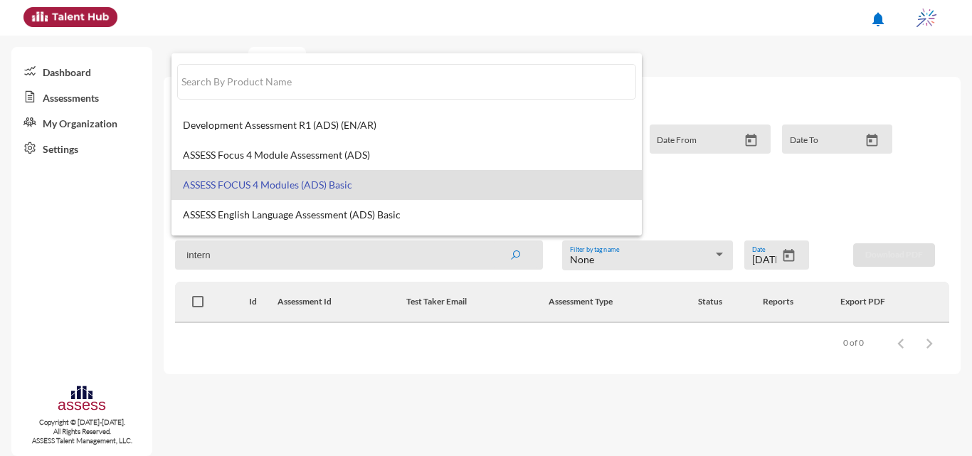
click at [707, 194] on div at bounding box center [486, 228] width 972 height 456
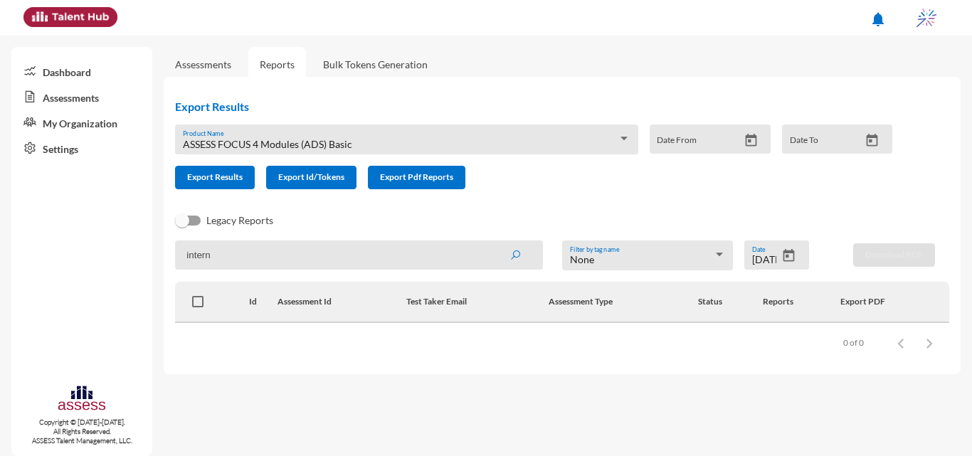
click at [536, 133] on div "ASSESS FOCUS 4 Modules (ADS) Basic Product Name" at bounding box center [407, 143] width 448 height 22
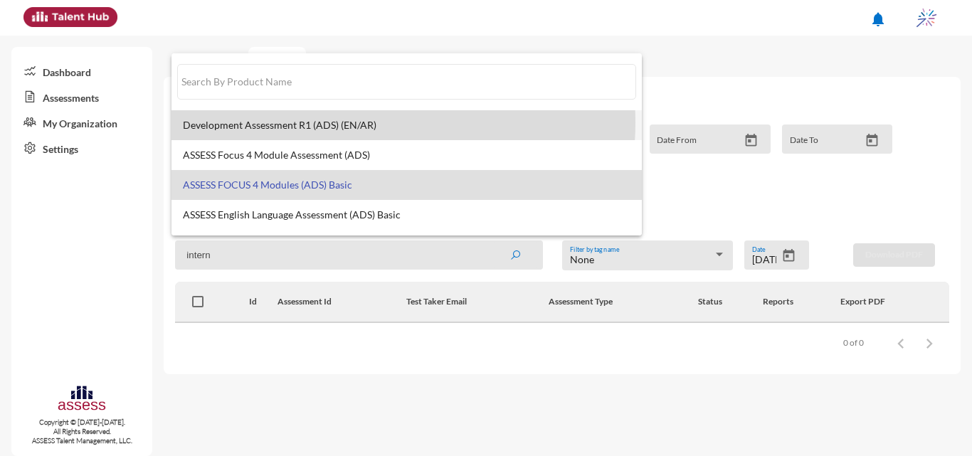
click at [349, 122] on span "Development Assessment R1 (ADS) (EN/AR)" at bounding box center [407, 125] width 448 height 11
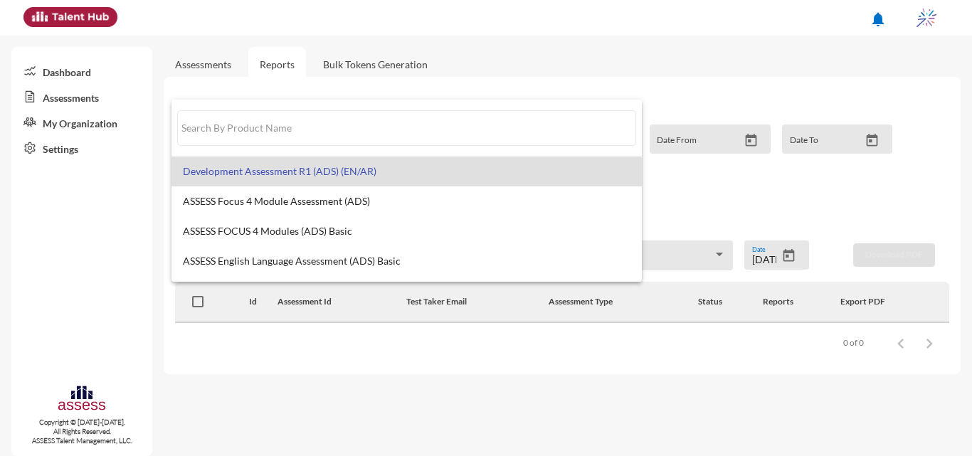
click at [787, 206] on div at bounding box center [486, 228] width 972 height 456
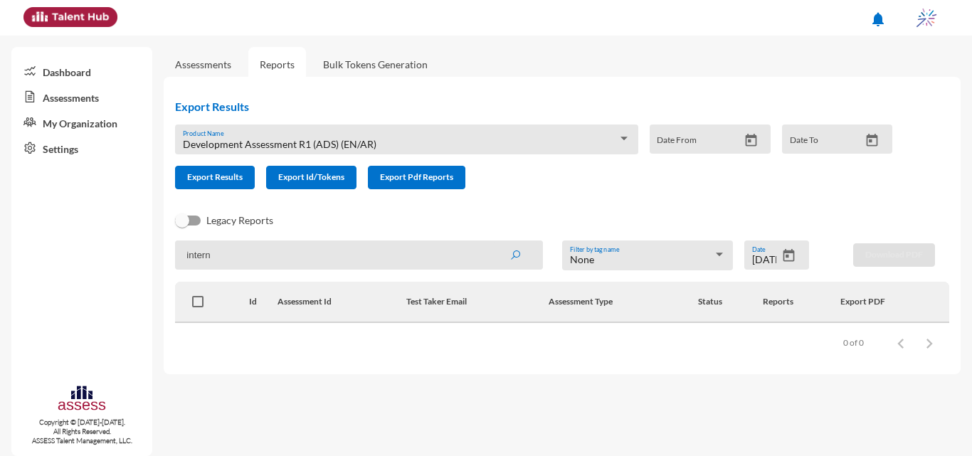
click at [786, 250] on icon "Open calendar" at bounding box center [788, 255] width 11 height 13
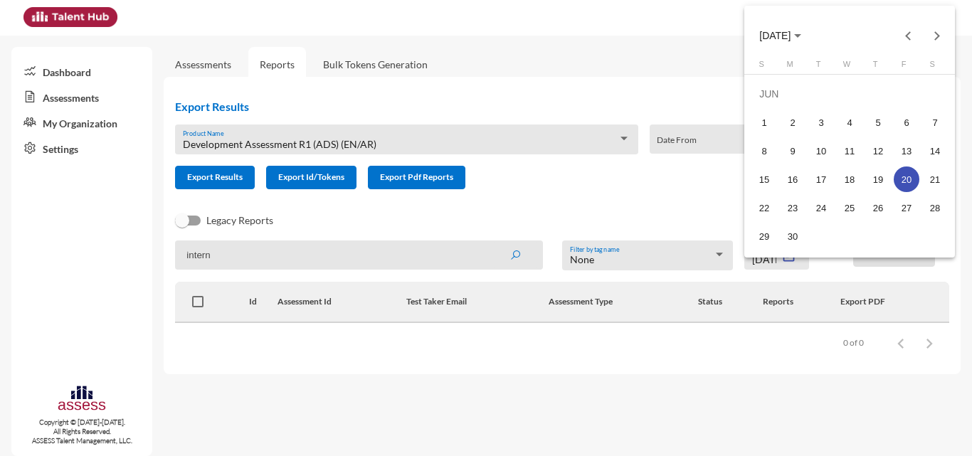
click at [902, 173] on div "20" at bounding box center [907, 180] width 26 height 26
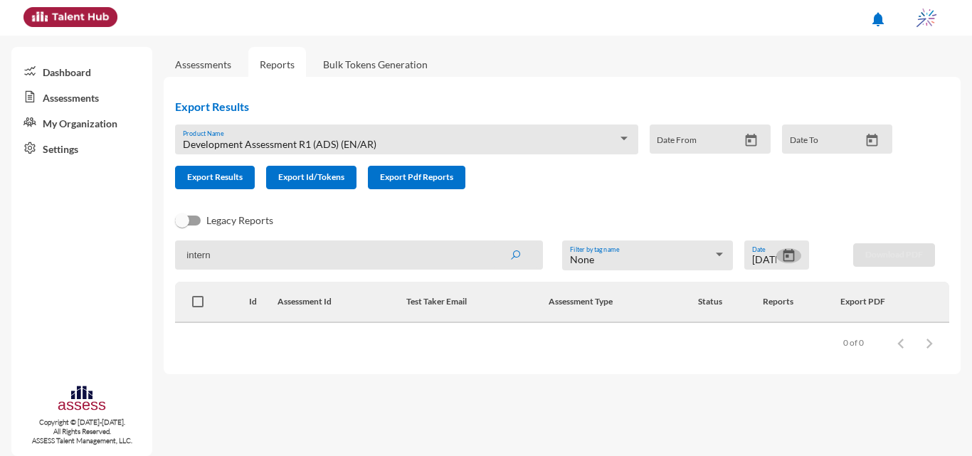
click at [783, 253] on icon "Open calendar" at bounding box center [788, 255] width 15 height 15
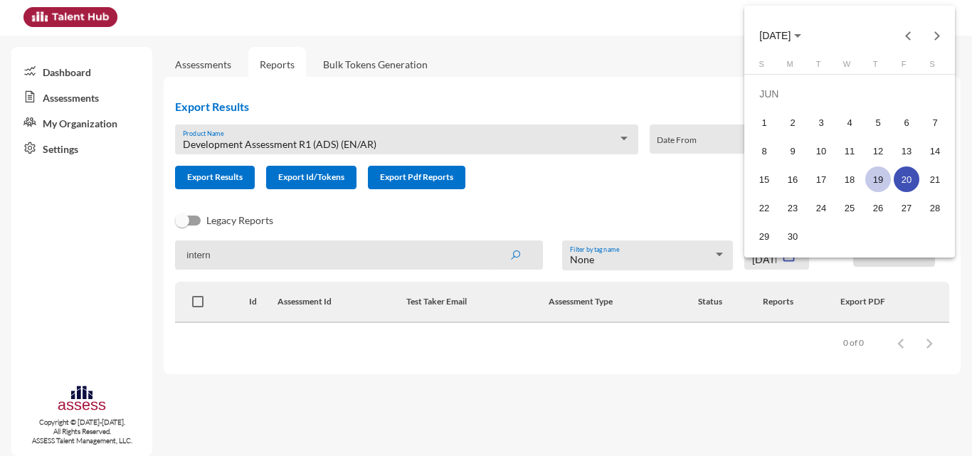
click at [882, 172] on div "19" at bounding box center [878, 180] width 26 height 26
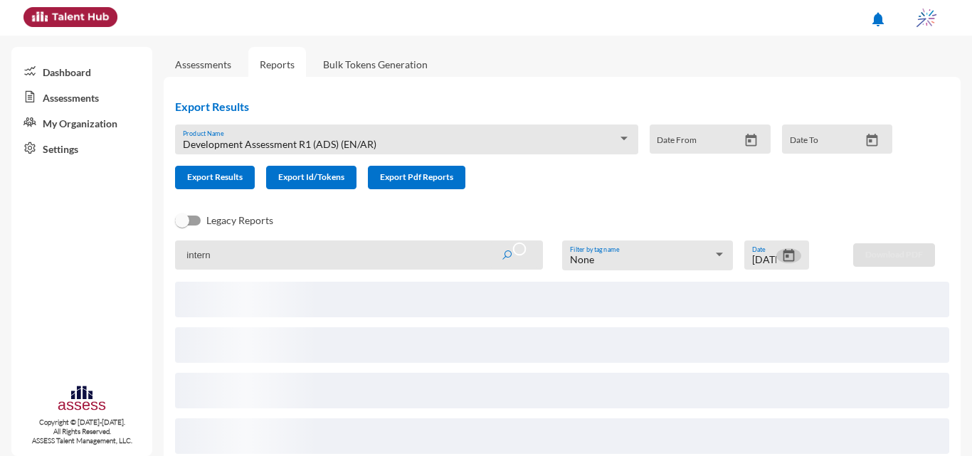
click at [788, 247] on div "6/19/2025 Date" at bounding box center [776, 255] width 65 height 29
click at [786, 253] on icon "Open calendar" at bounding box center [788, 255] width 11 height 13
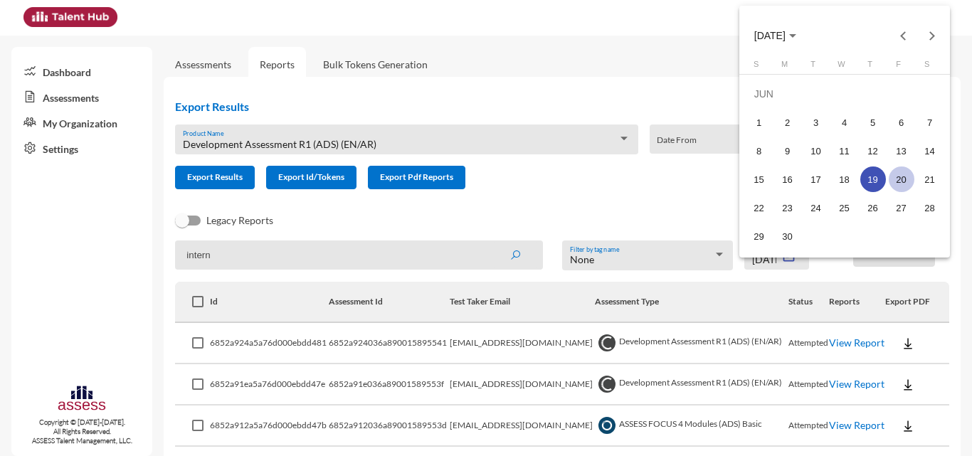
click at [895, 173] on div "20" at bounding box center [902, 180] width 26 height 26
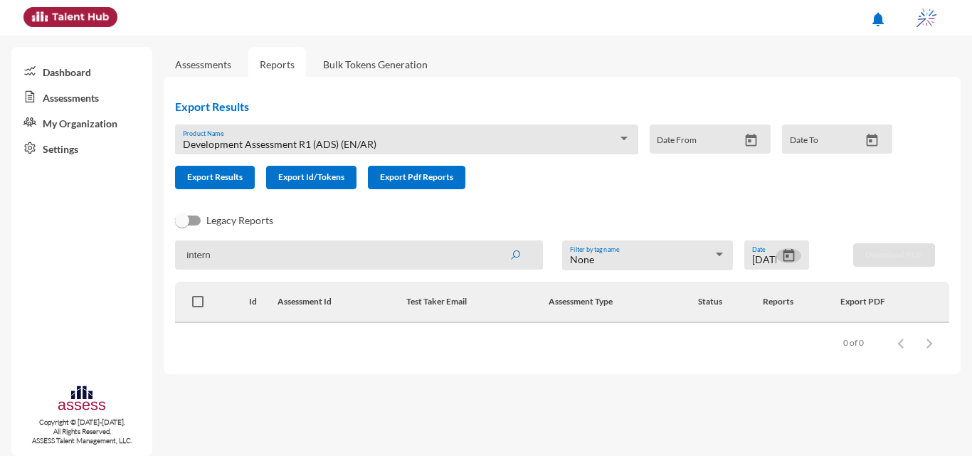
click at [794, 250] on icon "Open calendar" at bounding box center [788, 255] width 15 height 15
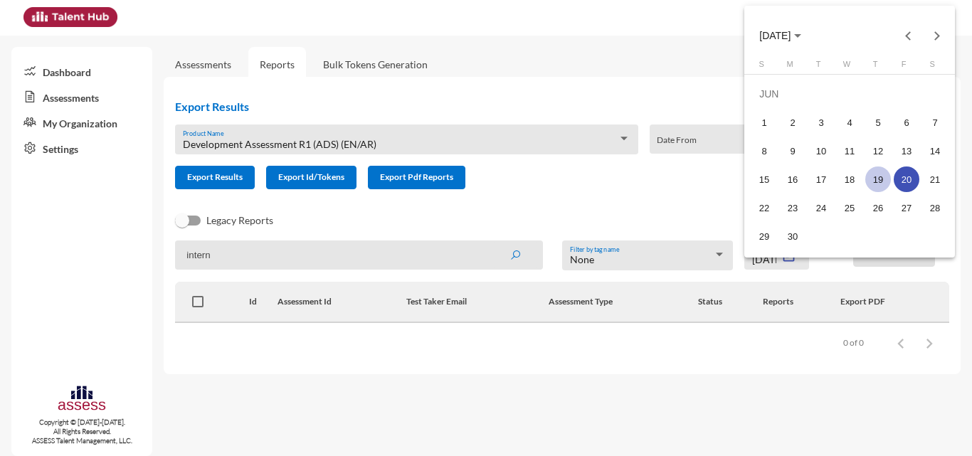
click at [876, 179] on div "19" at bounding box center [878, 180] width 26 height 26
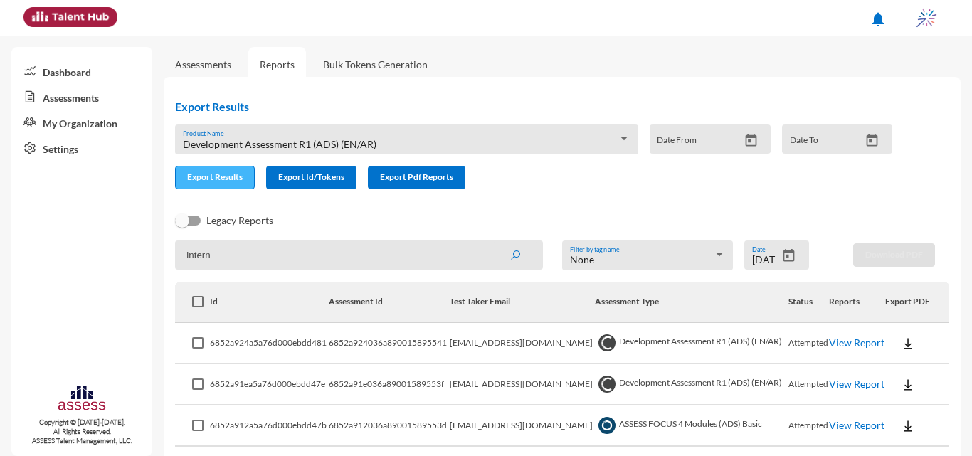
click at [241, 167] on button "Export Results" at bounding box center [215, 177] width 80 height 23
click at [195, 169] on button "Export Results" at bounding box center [215, 177] width 80 height 23
click at [357, 1] on div "notifications" at bounding box center [486, 18] width 940 height 36
click at [788, 253] on icon "Open calendar" at bounding box center [788, 255] width 11 height 13
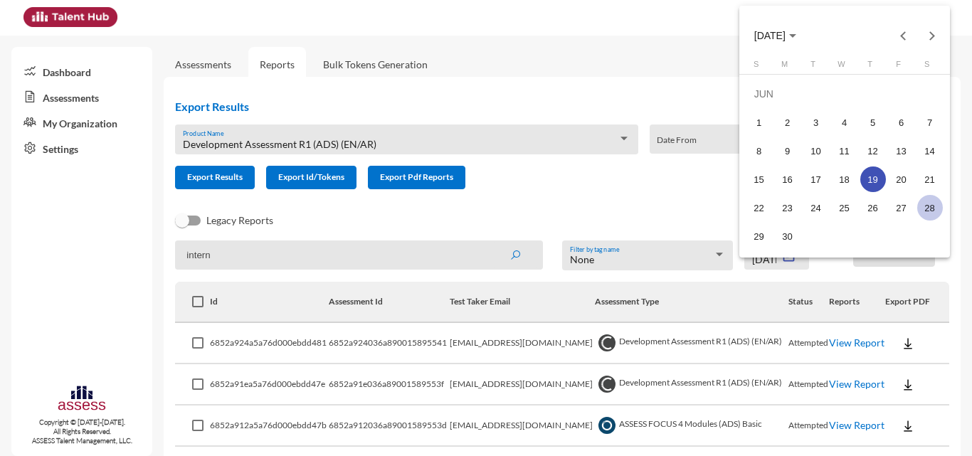
click at [929, 205] on div "28" at bounding box center [930, 208] width 26 height 26
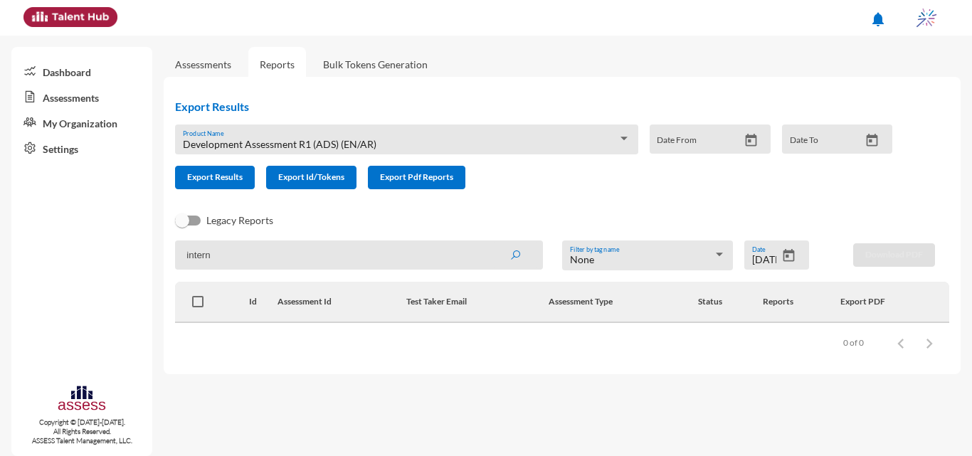
drag, startPoint x: 968, startPoint y: 154, endPoint x: 970, endPoint y: 174, distance: 20.0
click at [970, 174] on div "Assessments Reports Bulk Tokens Generation Export Results Development Assessmen…" at bounding box center [568, 205] width 808 height 339
click at [793, 253] on icon "Open calendar" at bounding box center [788, 255] width 11 height 13
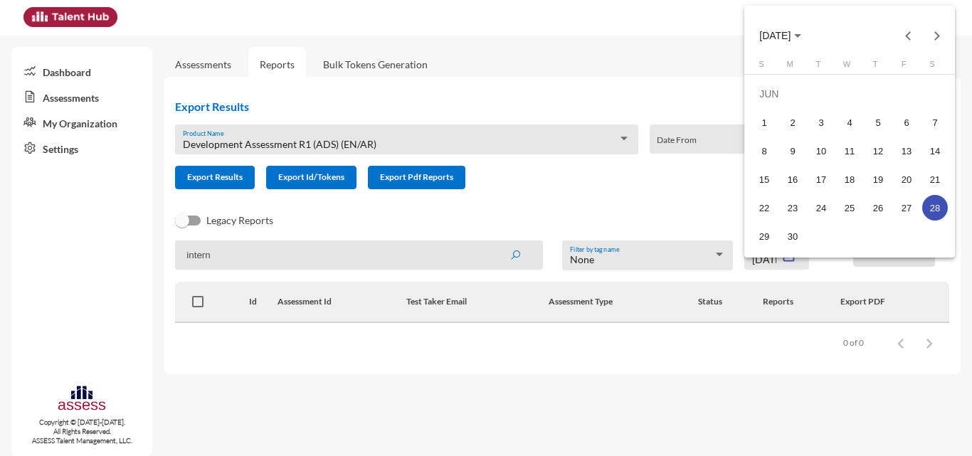
click at [791, 31] on span "JUN 2025" at bounding box center [774, 36] width 31 height 11
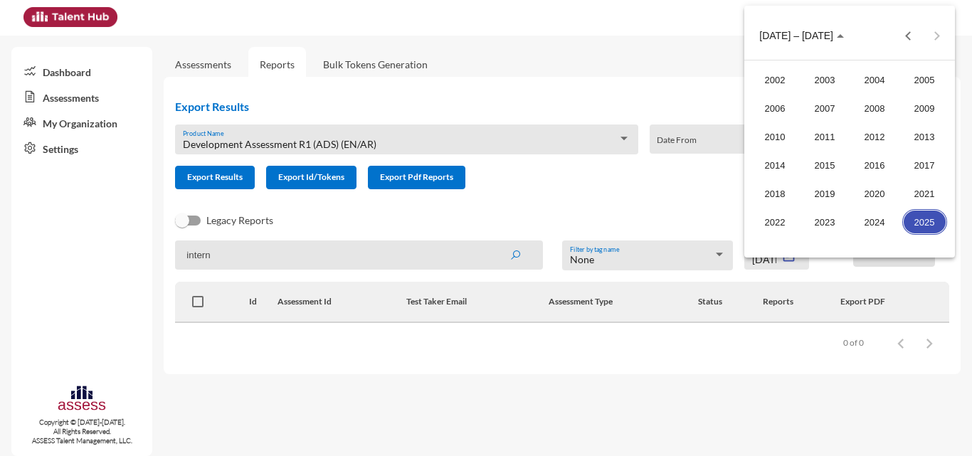
click at [934, 218] on div "2025" at bounding box center [924, 222] width 45 height 26
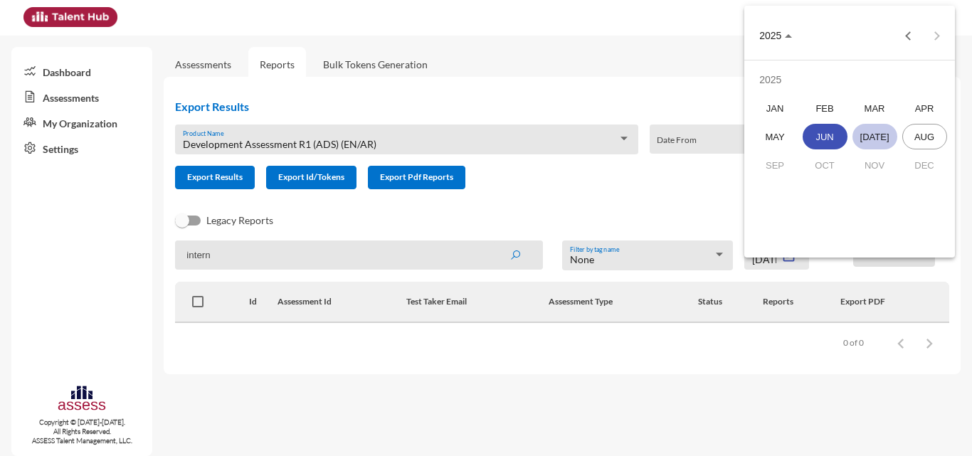
click at [877, 124] on div "JUL" at bounding box center [875, 137] width 45 height 26
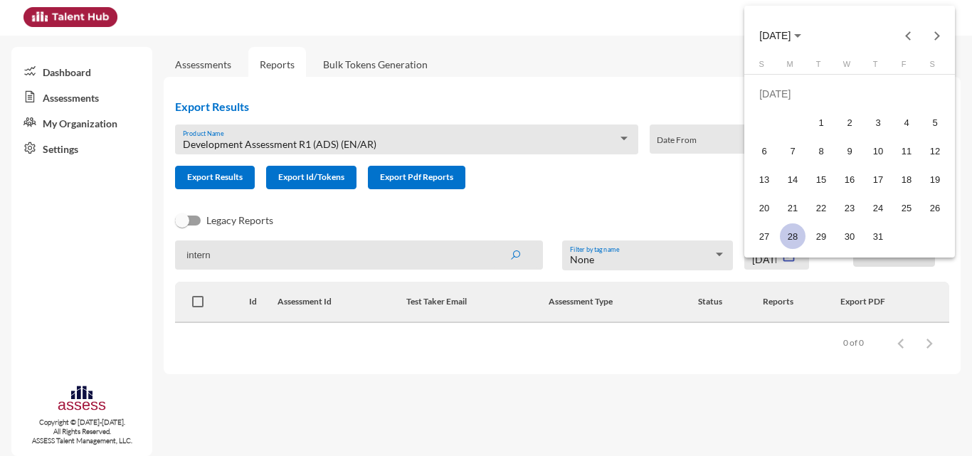
click at [791, 232] on div "28" at bounding box center [793, 236] width 26 height 26
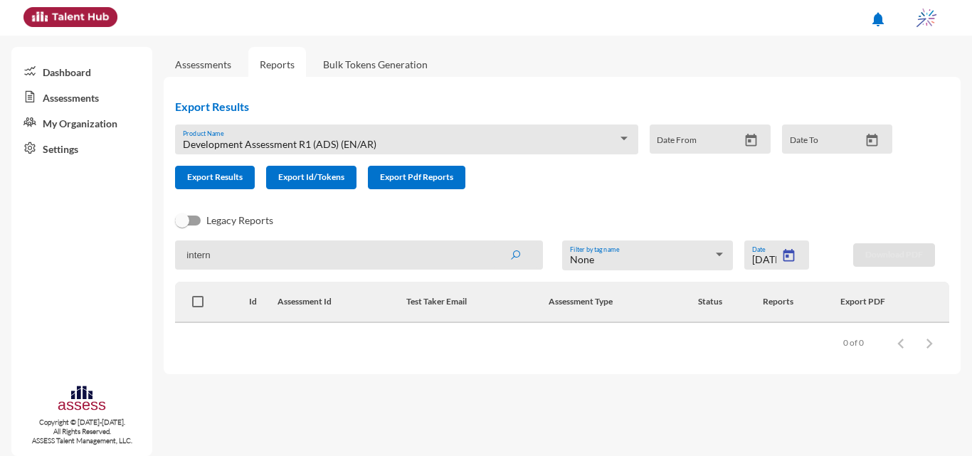
type input "7/28/2025"
drag, startPoint x: 966, startPoint y: 167, endPoint x: 969, endPoint y: 199, distance: 31.5
click at [969, 199] on div "Assessments Reports Bulk Tokens Generation Export Results Development Assessmen…" at bounding box center [568, 205] width 808 height 339
click at [779, 261] on mat-datepicker-toggle at bounding box center [788, 259] width 25 height 12
click at [794, 248] on div "7/28/2025 Date" at bounding box center [776, 255] width 65 height 29
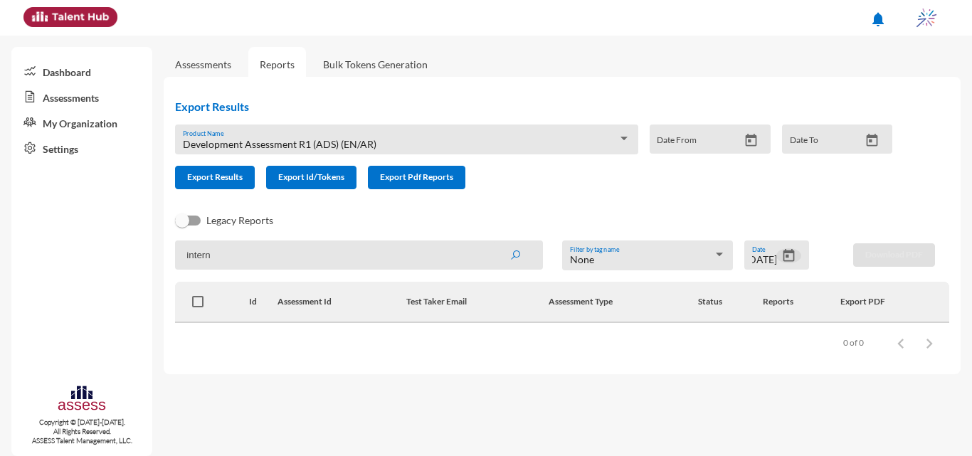
scroll to position [0, 23]
click at [790, 252] on icon "Open calendar" at bounding box center [788, 255] width 11 height 13
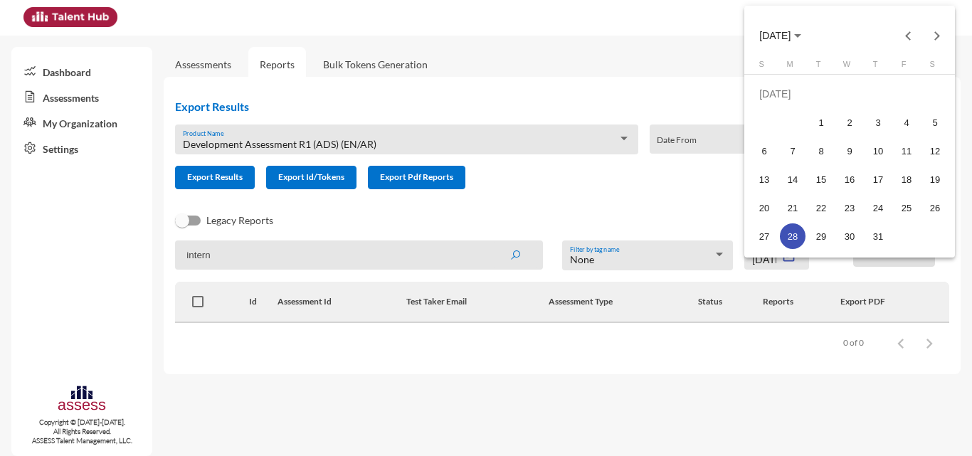
click at [801, 31] on span "JUL 2025" at bounding box center [780, 34] width 42 height 11
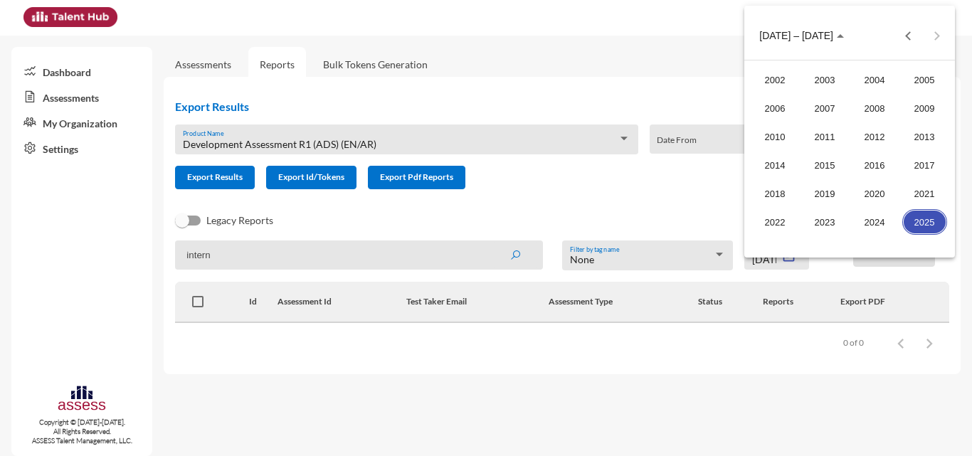
click at [349, 132] on div at bounding box center [486, 228] width 972 height 456
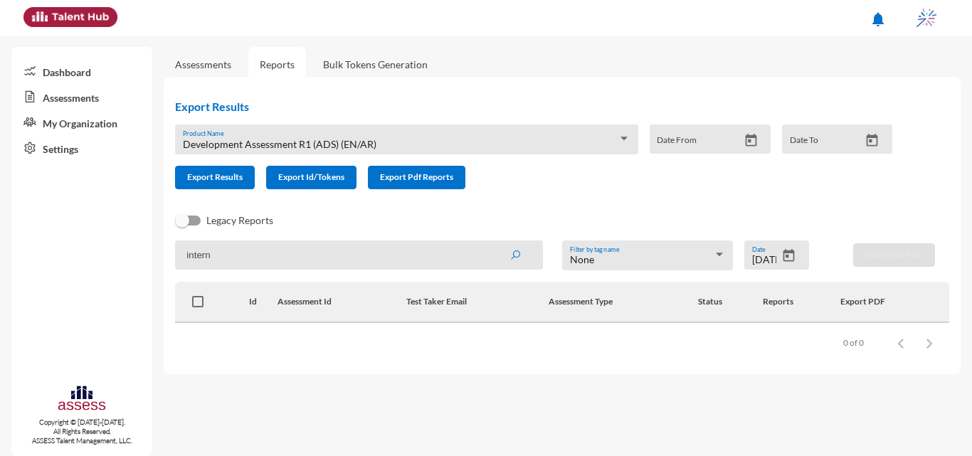
click at [367, 149] on span "Development Assessment R1 (ADS) (EN/AR)" at bounding box center [280, 144] width 194 height 12
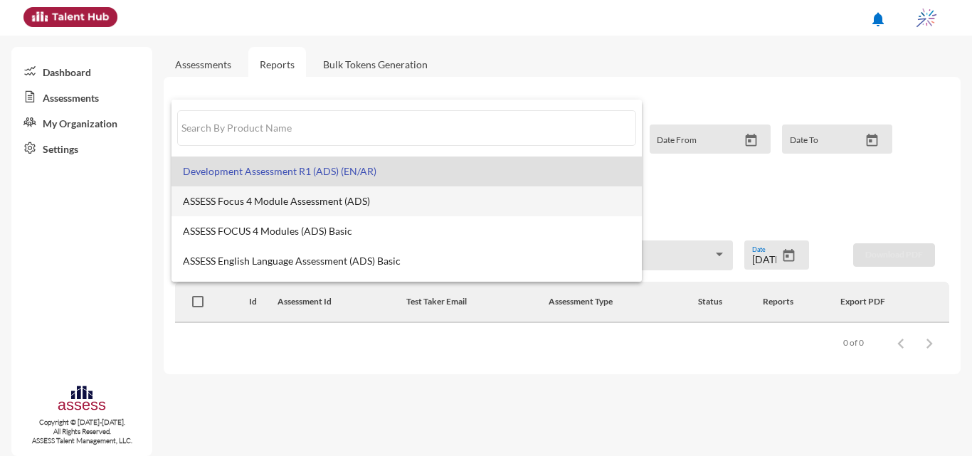
click at [310, 207] on mat-option "ASSESS Focus 4 Module Assessment (ADS)" at bounding box center [407, 201] width 470 height 30
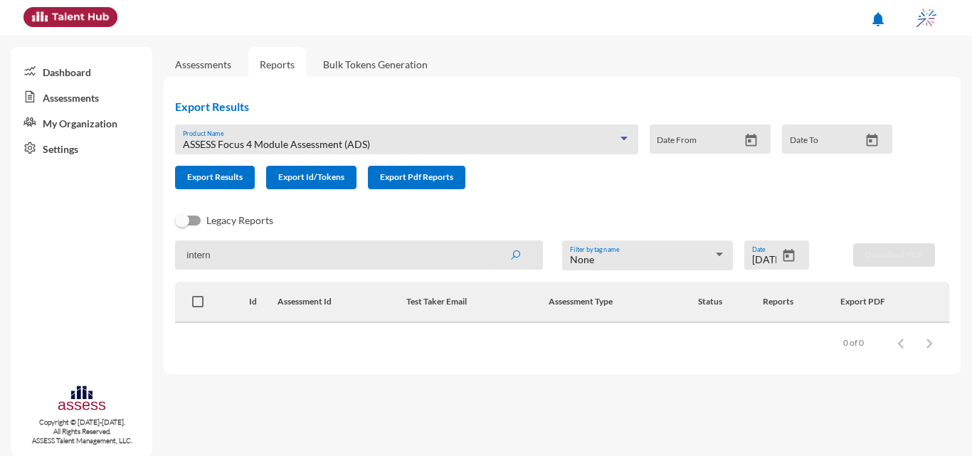
click at [324, 250] on input "intern" at bounding box center [359, 255] width 368 height 29
paste input "62e2d4abb8b0b7000ea96277"
click at [492, 242] on button "submit" at bounding box center [515, 255] width 46 height 26
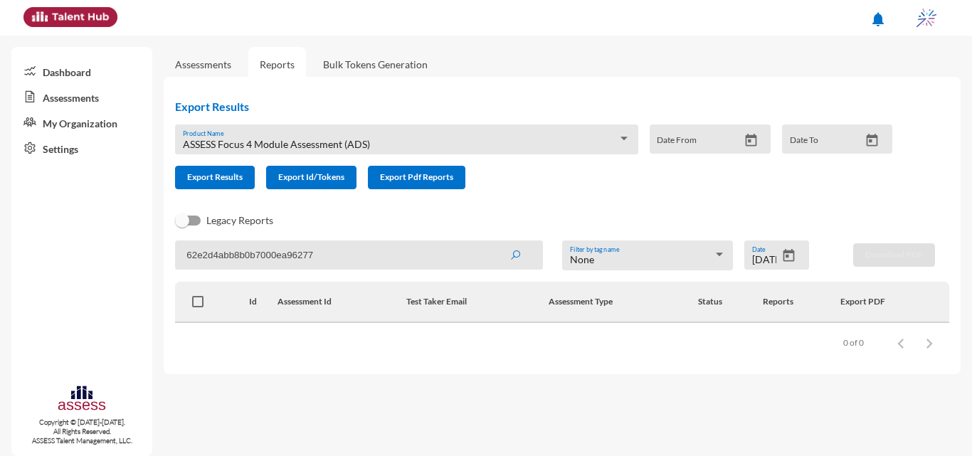
click at [324, 250] on input "62e2d4abb8b0b7000ea96277" at bounding box center [359, 255] width 368 height 29
paste input "khaled.s.hagag@gmail.com"
click at [492, 242] on button "submit" at bounding box center [515, 255] width 46 height 26
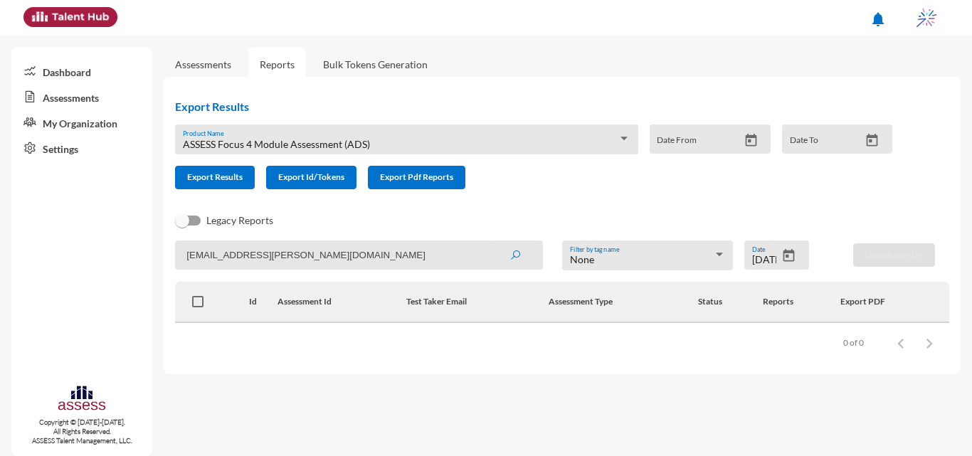
click at [318, 254] on input "khaled.s.hagag@gmail.com" at bounding box center [359, 255] width 368 height 29
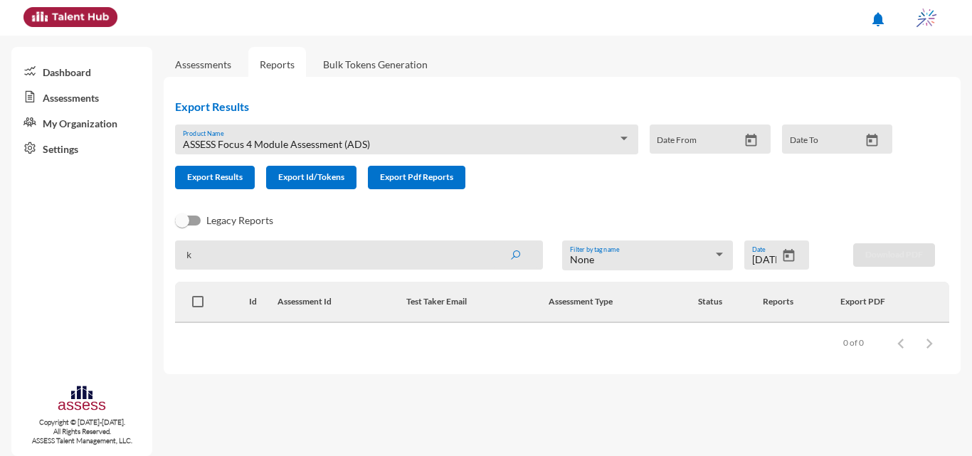
click at [300, 255] on input "k" at bounding box center [359, 255] width 368 height 29
type input "khaled"
click at [492, 242] on button "submit" at bounding box center [515, 255] width 46 height 26
click at [339, 263] on input "khaled" at bounding box center [359, 255] width 368 height 29
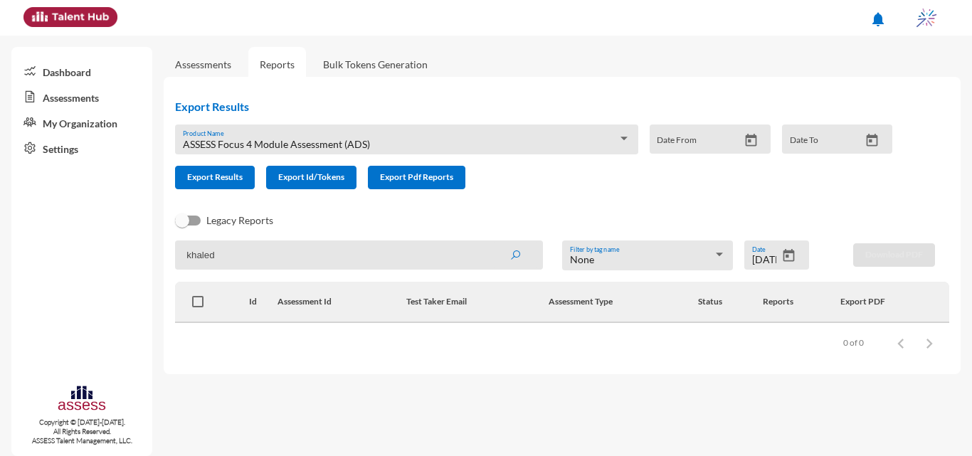
click at [339, 263] on input "khaled" at bounding box center [359, 255] width 368 height 29
click at [792, 254] on icon "Open calendar" at bounding box center [788, 255] width 15 height 15
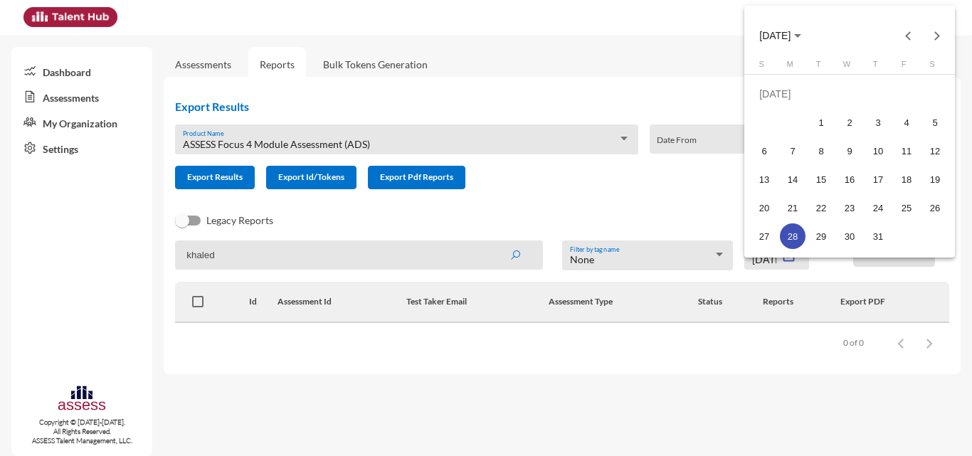
click at [771, 263] on div at bounding box center [486, 228] width 972 height 456
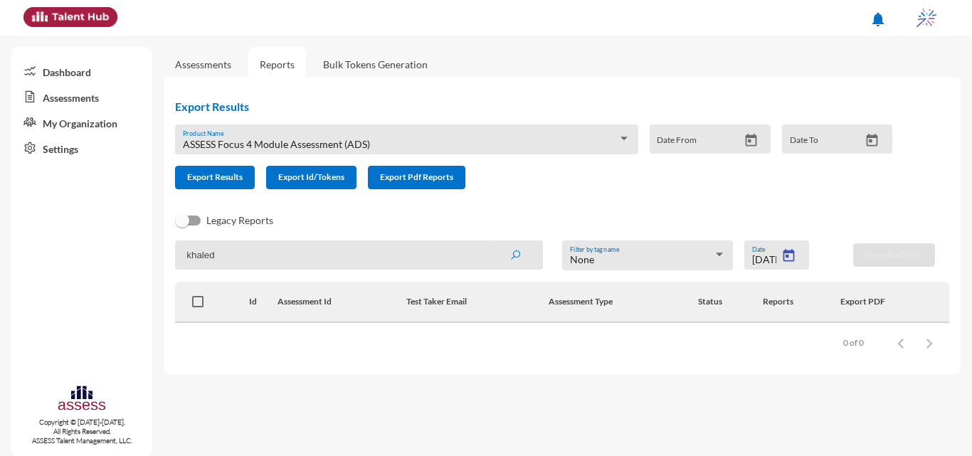
click at [771, 263] on div at bounding box center [486, 228] width 972 height 456
click at [771, 263] on input "7/28/2025" at bounding box center [764, 259] width 25 height 11
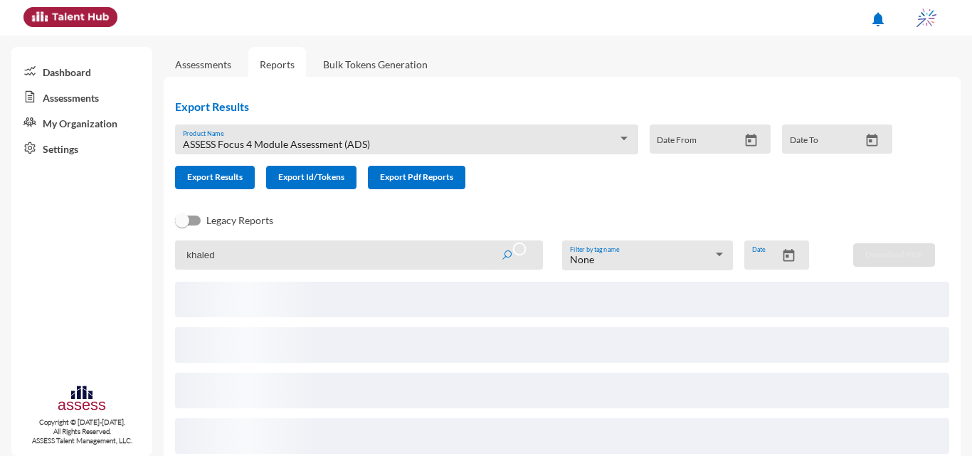
click at [427, 143] on div "ASSESS Focus 4 Module Assessment (ADS)" at bounding box center [400, 144] width 435 height 11
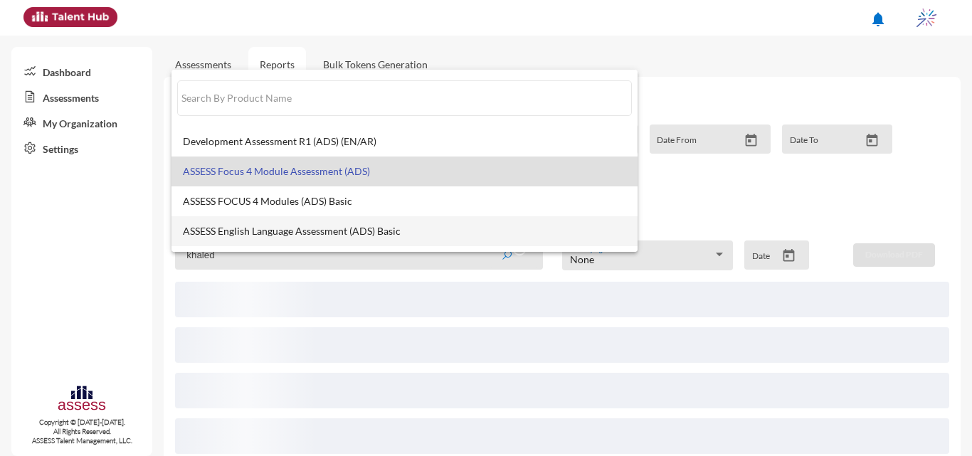
scroll to position [54, 0]
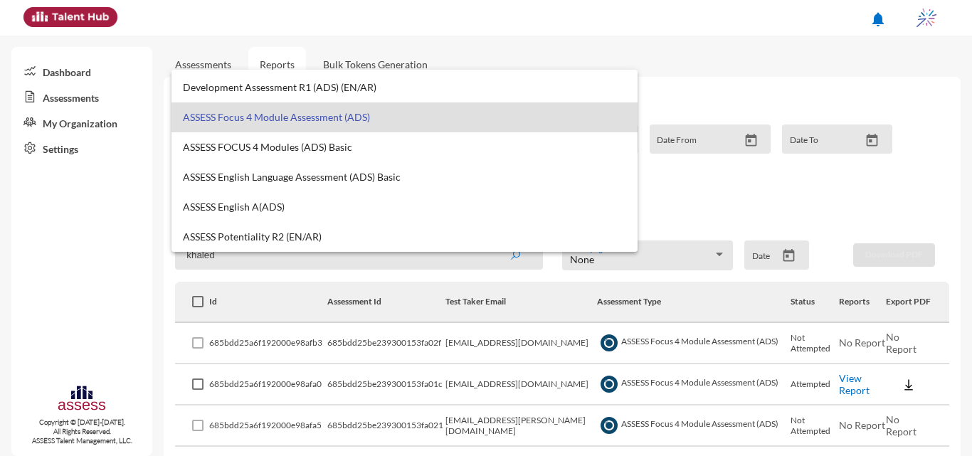
click at [508, 326] on div at bounding box center [486, 228] width 972 height 456
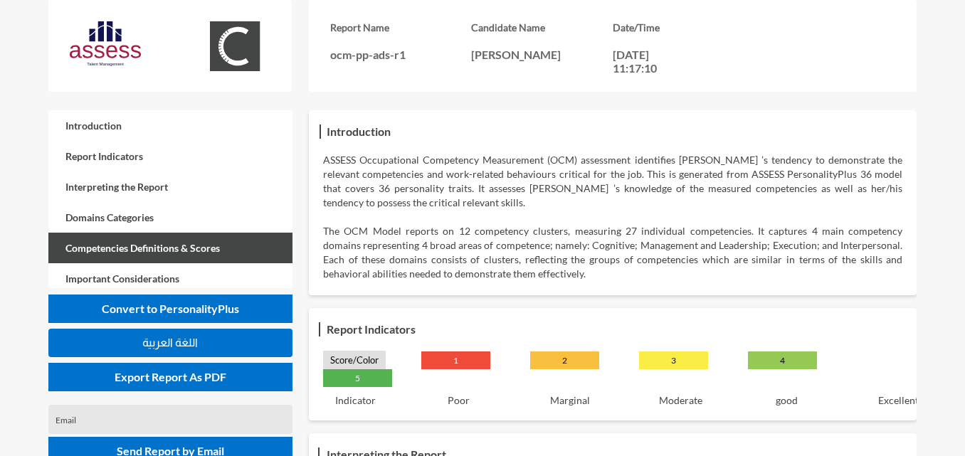
scroll to position [36, 0]
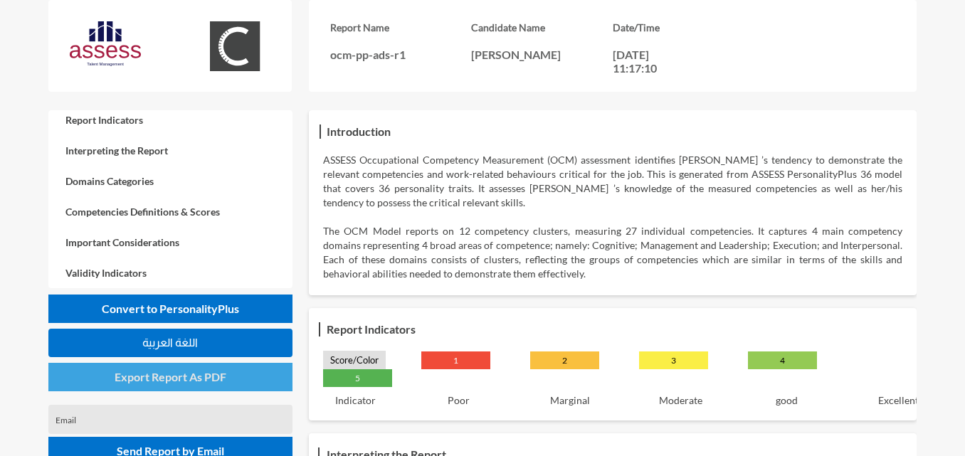
click at [184, 381] on span "Export Report As PDF" at bounding box center [171, 377] width 112 height 14
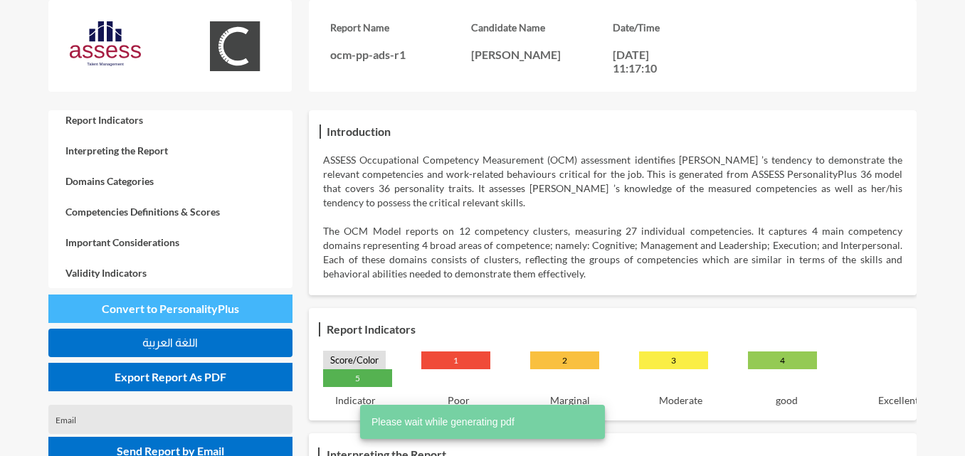
click at [219, 307] on span "Convert to PersonalityPlus" at bounding box center [170, 309] width 137 height 14
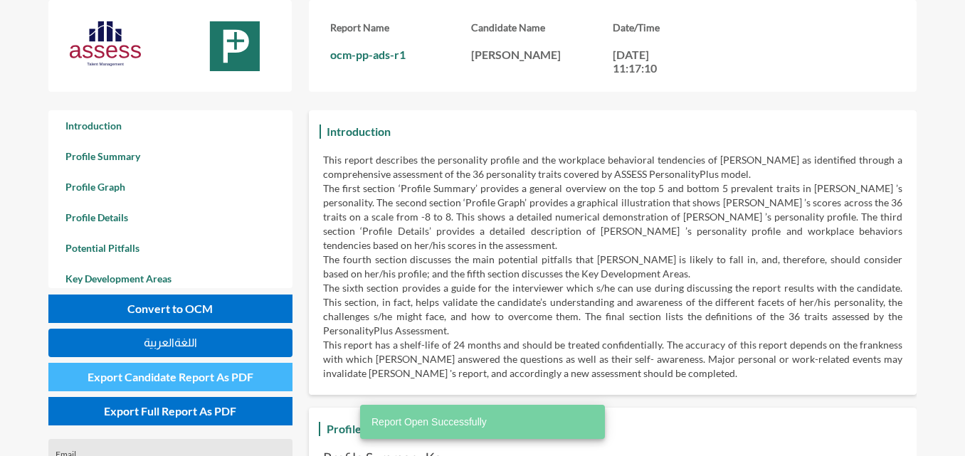
scroll to position [456, 965]
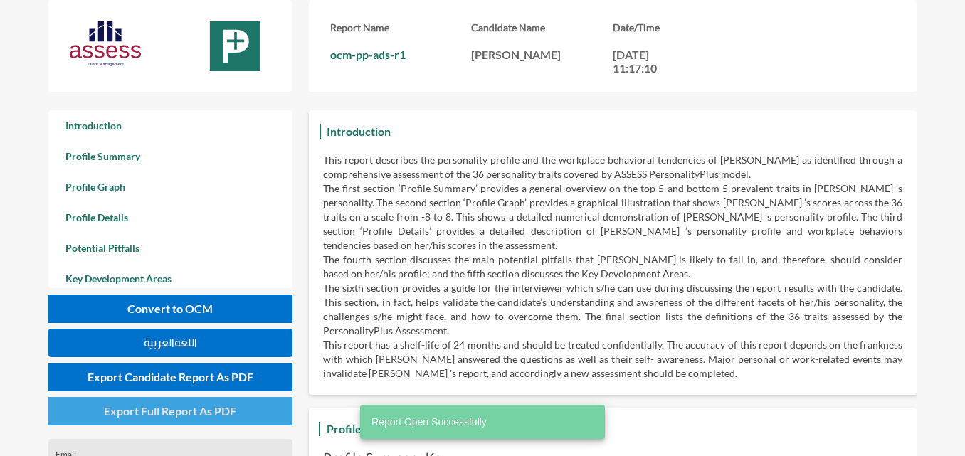
click at [218, 403] on button "Export Full Report As PDF" at bounding box center [170, 411] width 244 height 28
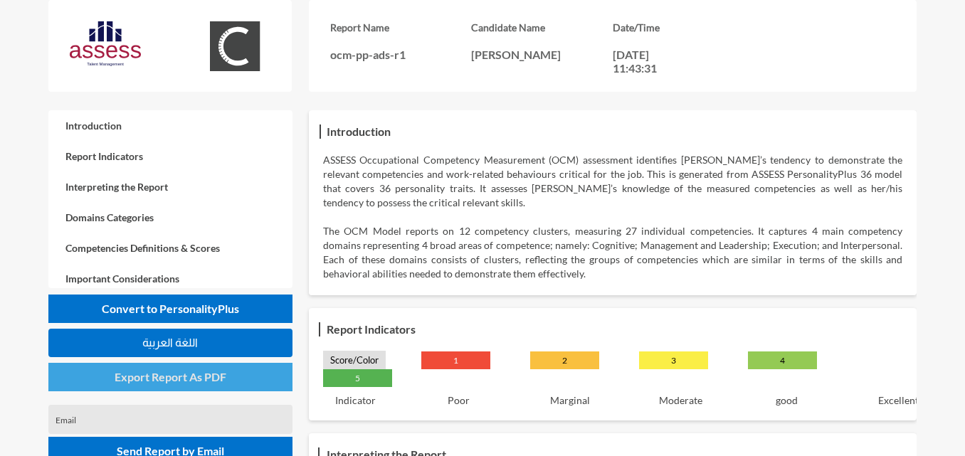
click at [250, 377] on button "Export Report As PDF" at bounding box center [170, 377] width 244 height 28
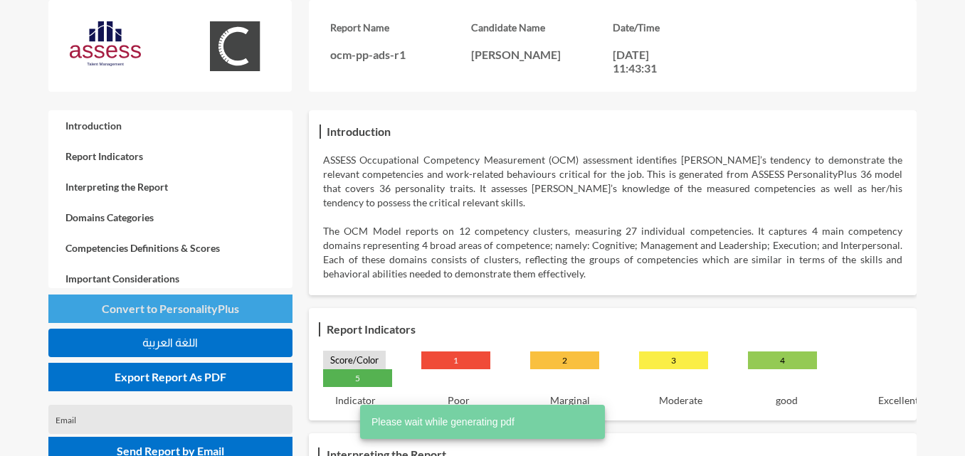
click at [263, 312] on button "Convert to PersonalityPlus" at bounding box center [170, 309] width 244 height 28
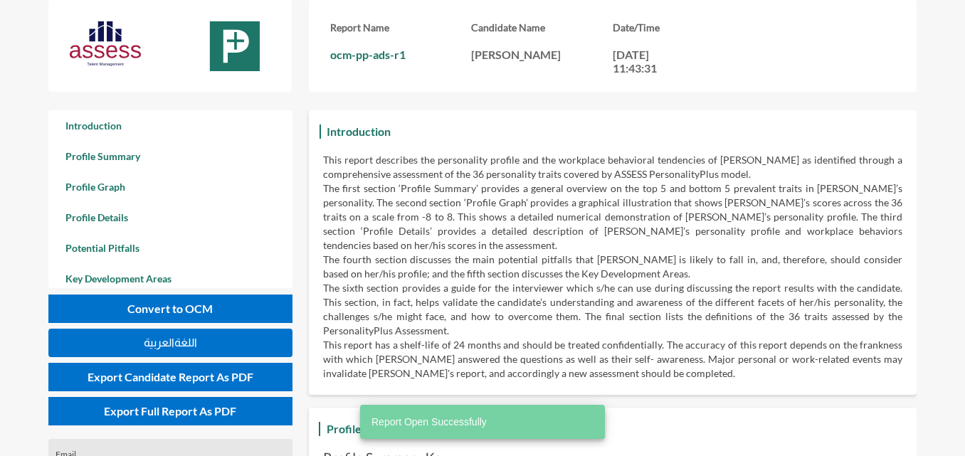
scroll to position [456, 965]
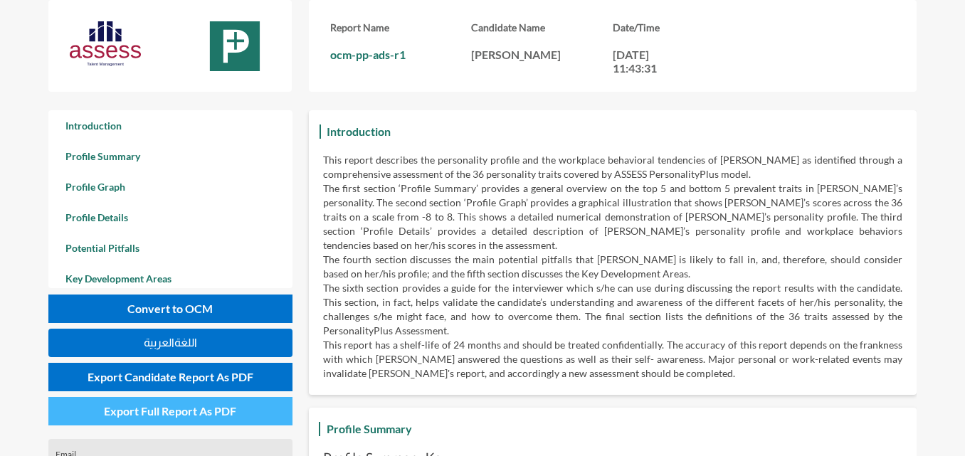
click at [266, 411] on button "Export Full Report As PDF" at bounding box center [170, 411] width 244 height 28
